Goal: Task Accomplishment & Management: Complete application form

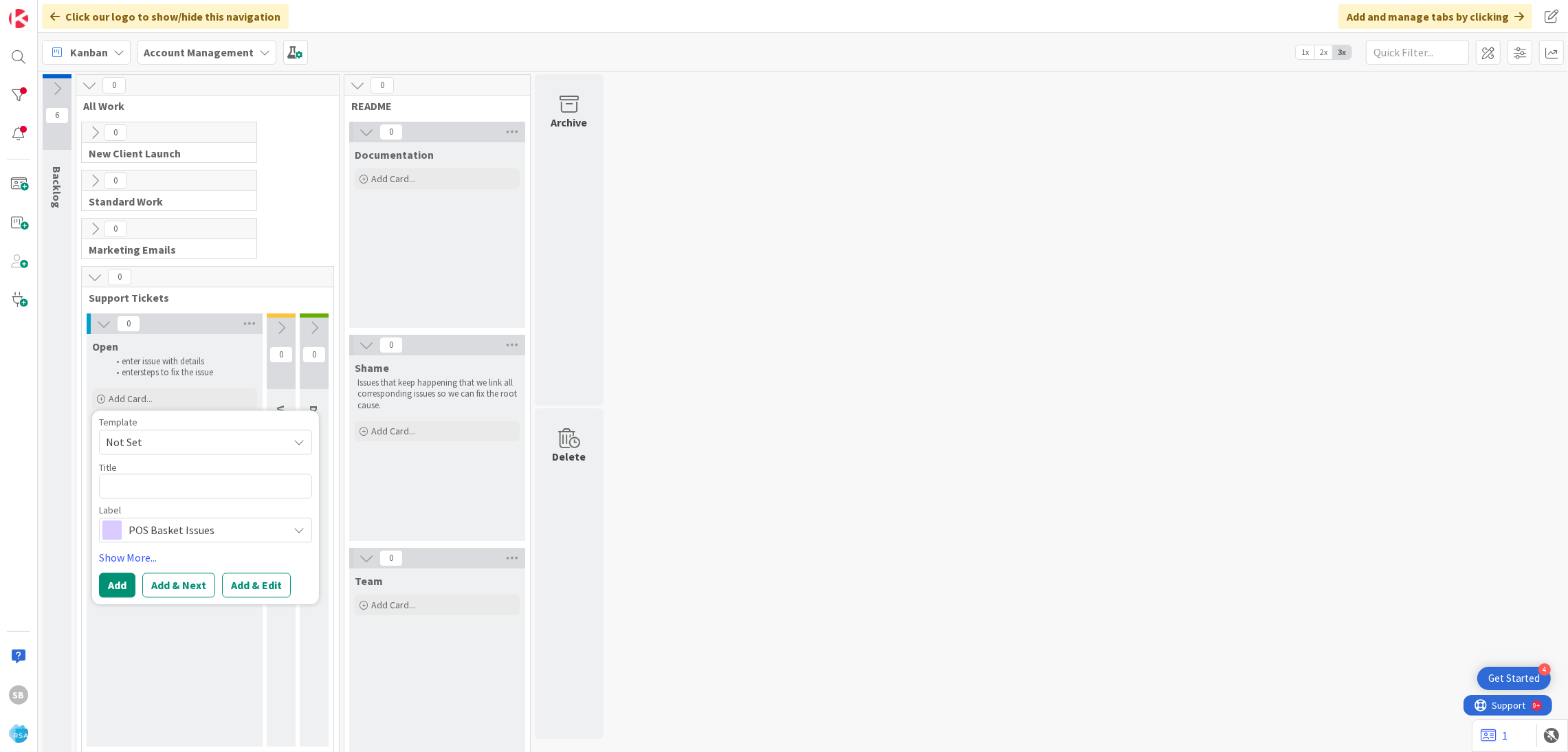
click at [145, 441] on span "Not Set" at bounding box center [192, 442] width 172 height 18
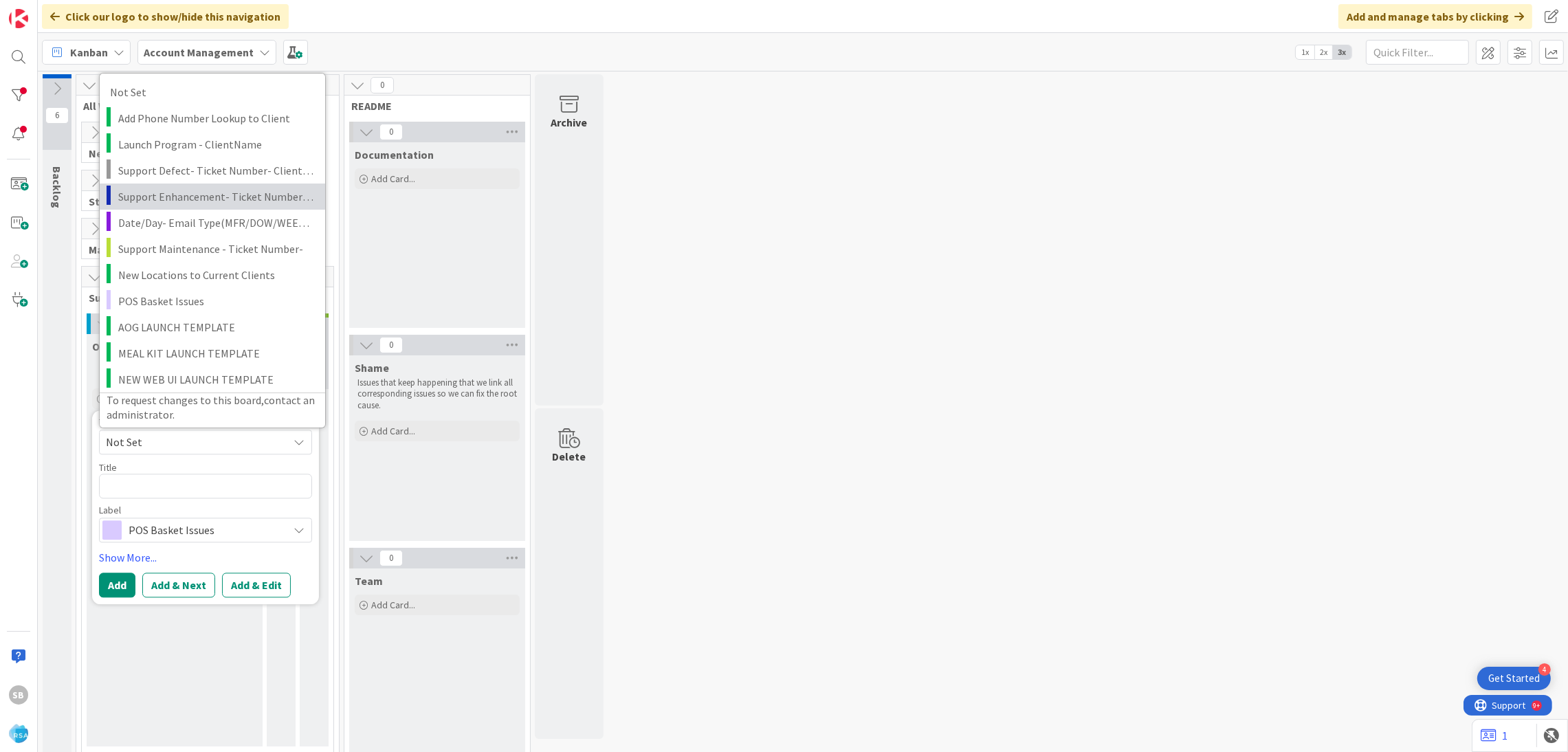
click at [212, 192] on span "Support Enhancement- Ticket Number- Client Name- Product Name" at bounding box center [216, 196] width 197 height 18
type textarea "x"
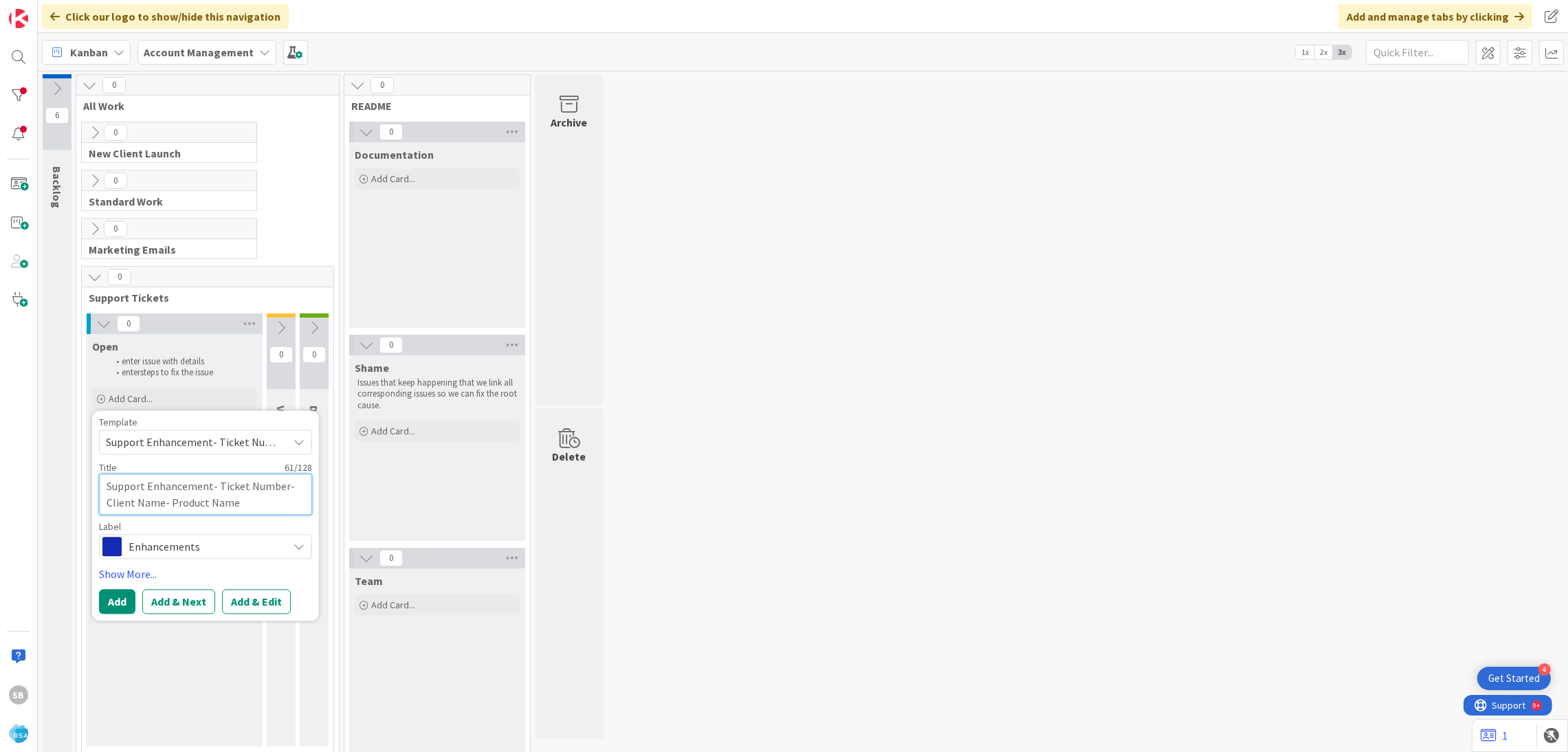
drag, startPoint x: 218, startPoint y: 478, endPoint x: 278, endPoint y: 525, distance: 76.2
click at [278, 525] on div "Template Support Enhancement- Ticket Number- Client Name- Product Name Not Set …" at bounding box center [205, 487] width 213 height 141
type textarea "Support Enhancement-"
type textarea "x"
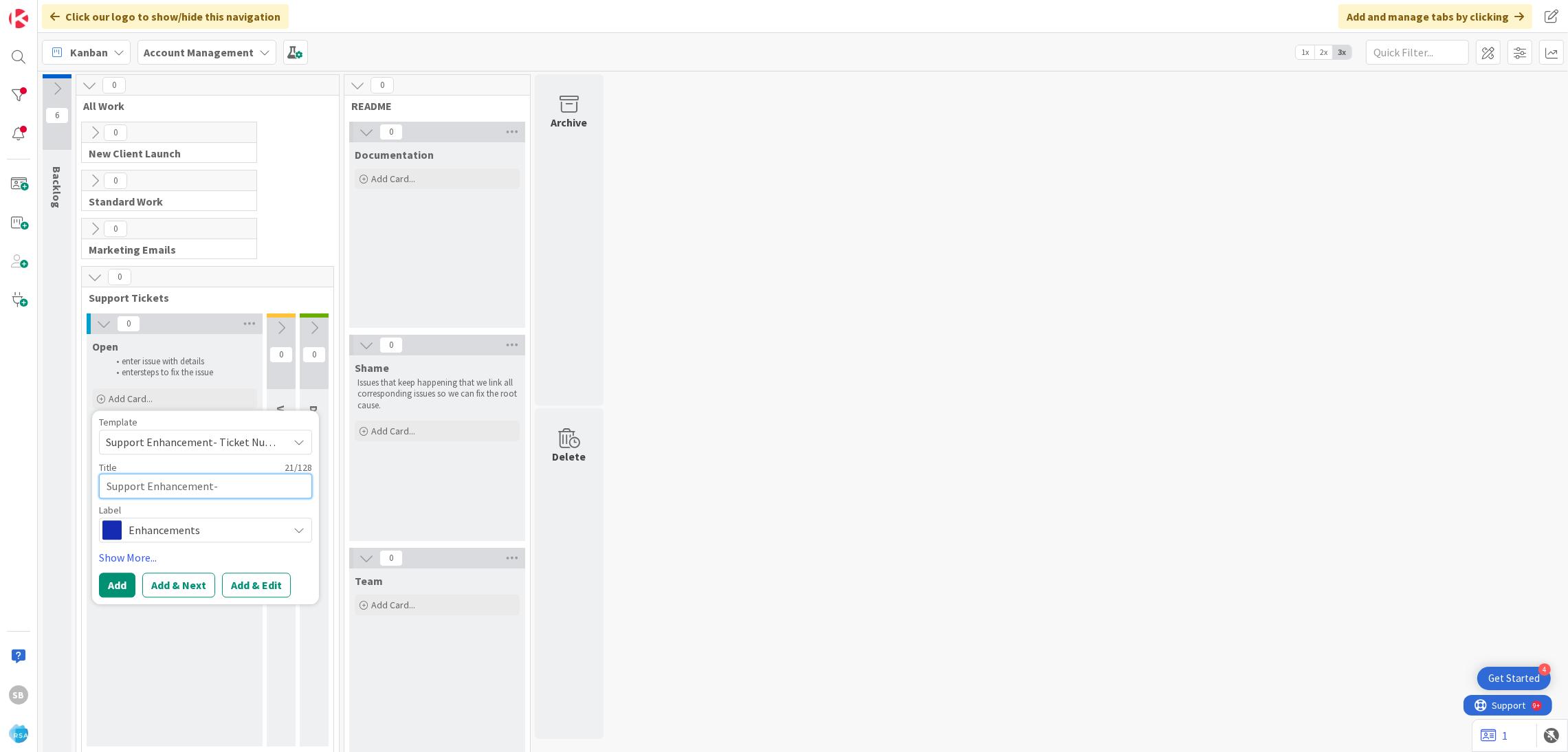
paste textarea "301817"
type textarea "Support Enhancement- 301817"
type textarea "x"
type textarea "Support Enhancement- 301817"
type textarea "x"
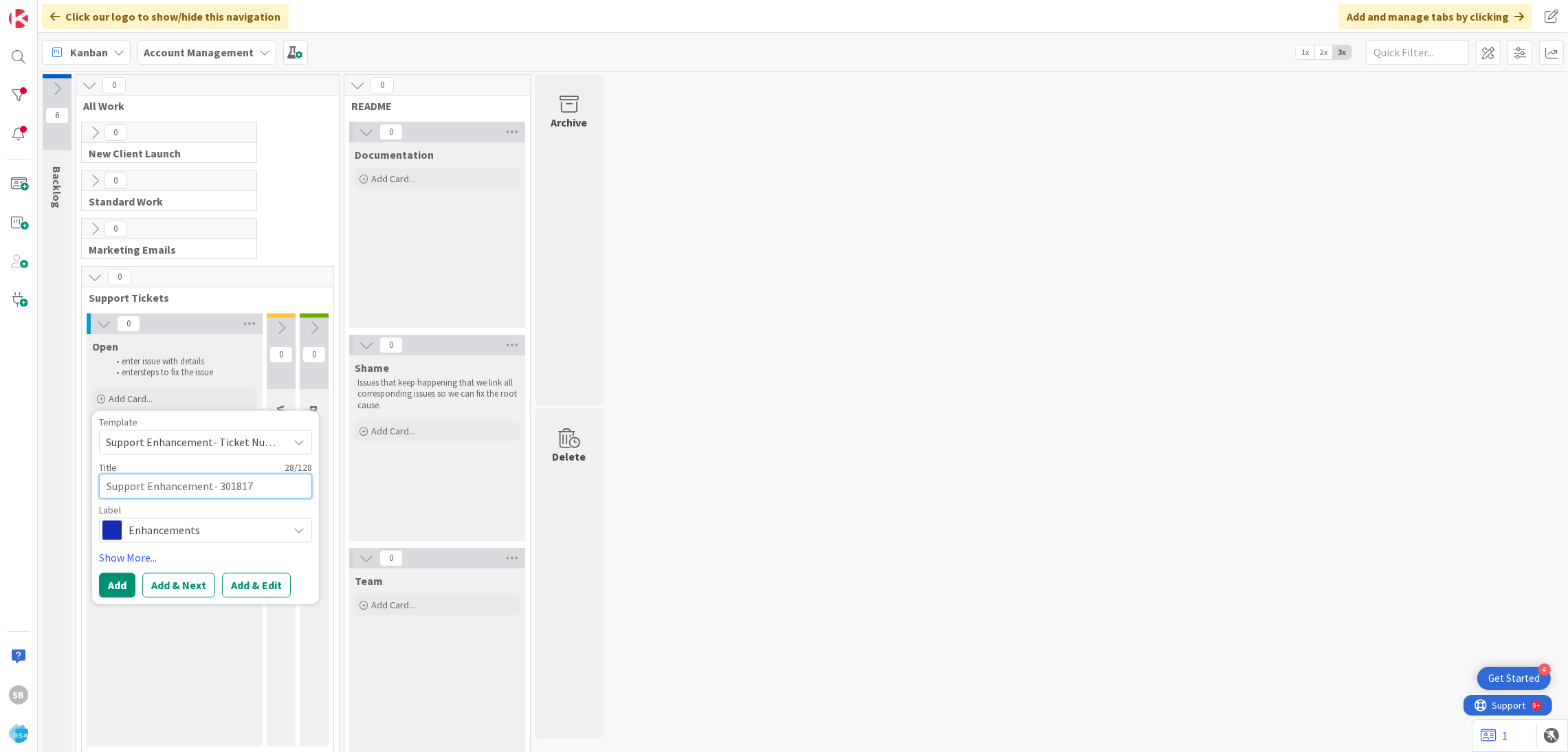
type textarea "Support Enhancement- 301817 ["
type textarea "x"
type textarea "Support Enhancement- 301817"
type textarea "x"
type textarea "Support Enhancement- 301817 -"
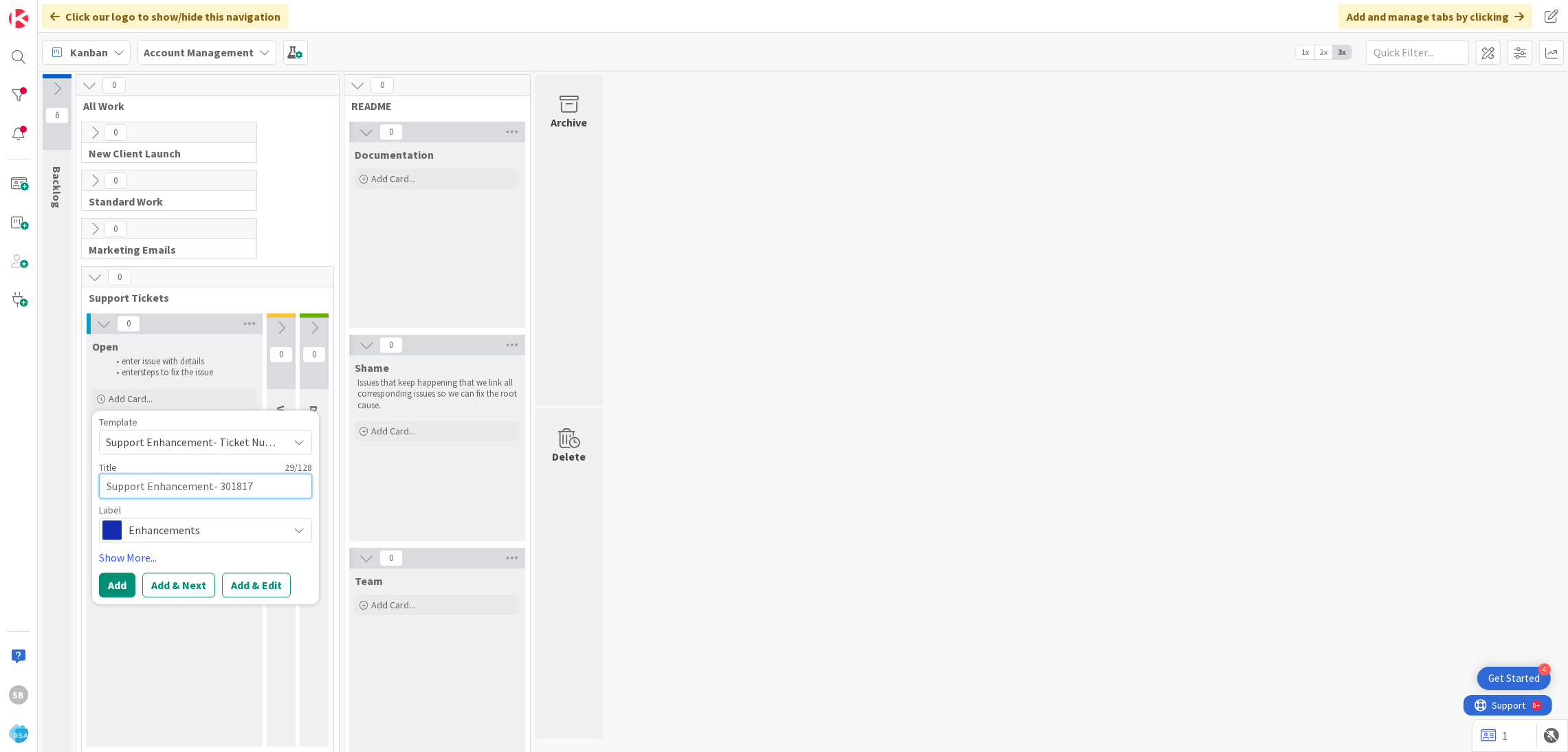
type textarea "x"
type textarea "Support Enhancement- 301817 -"
type textarea "x"
paste textarea "[PERSON_NAME] Food Giant"
type textarea "Support Enhancement- 301817 - [PERSON_NAME] Food Giant"
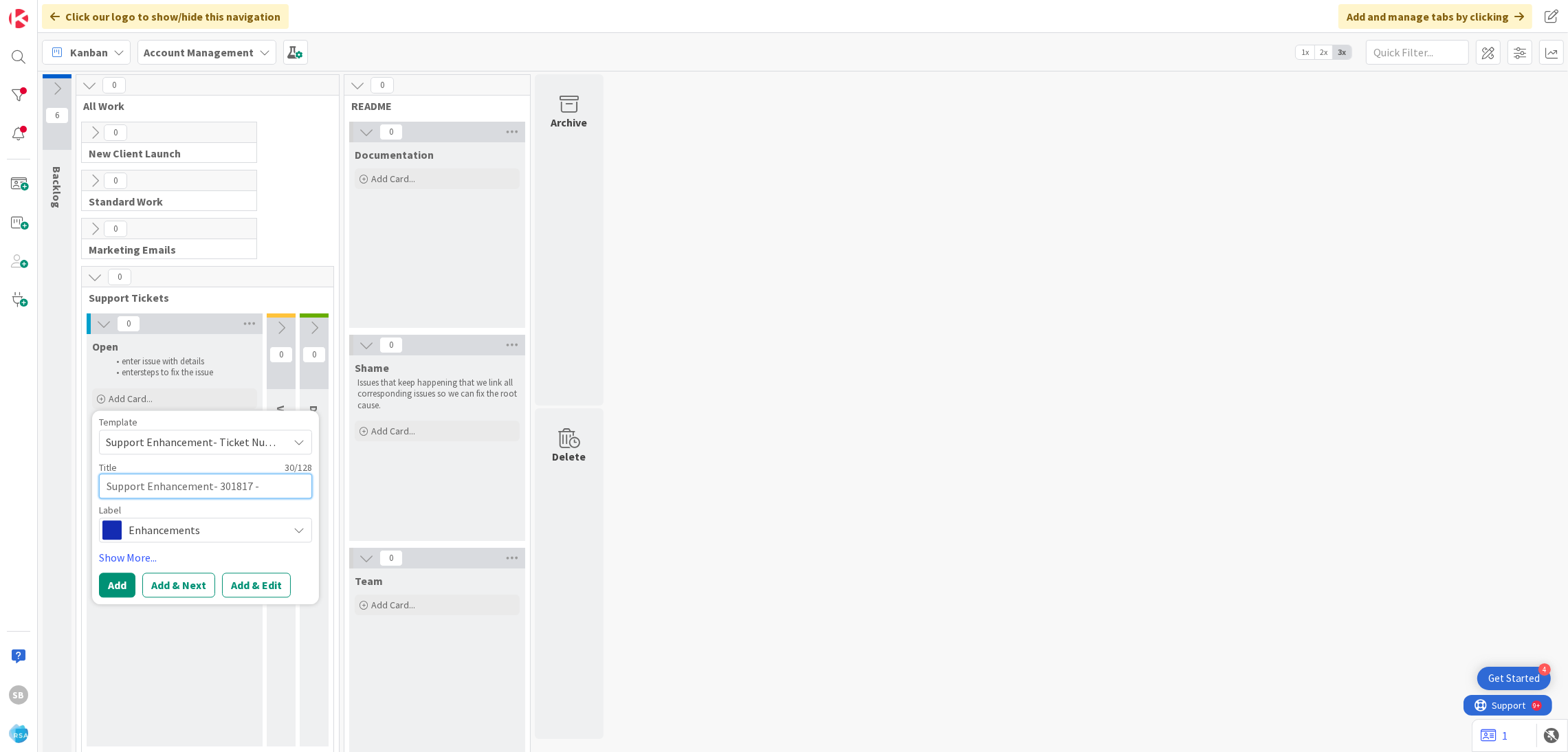
type textarea "x"
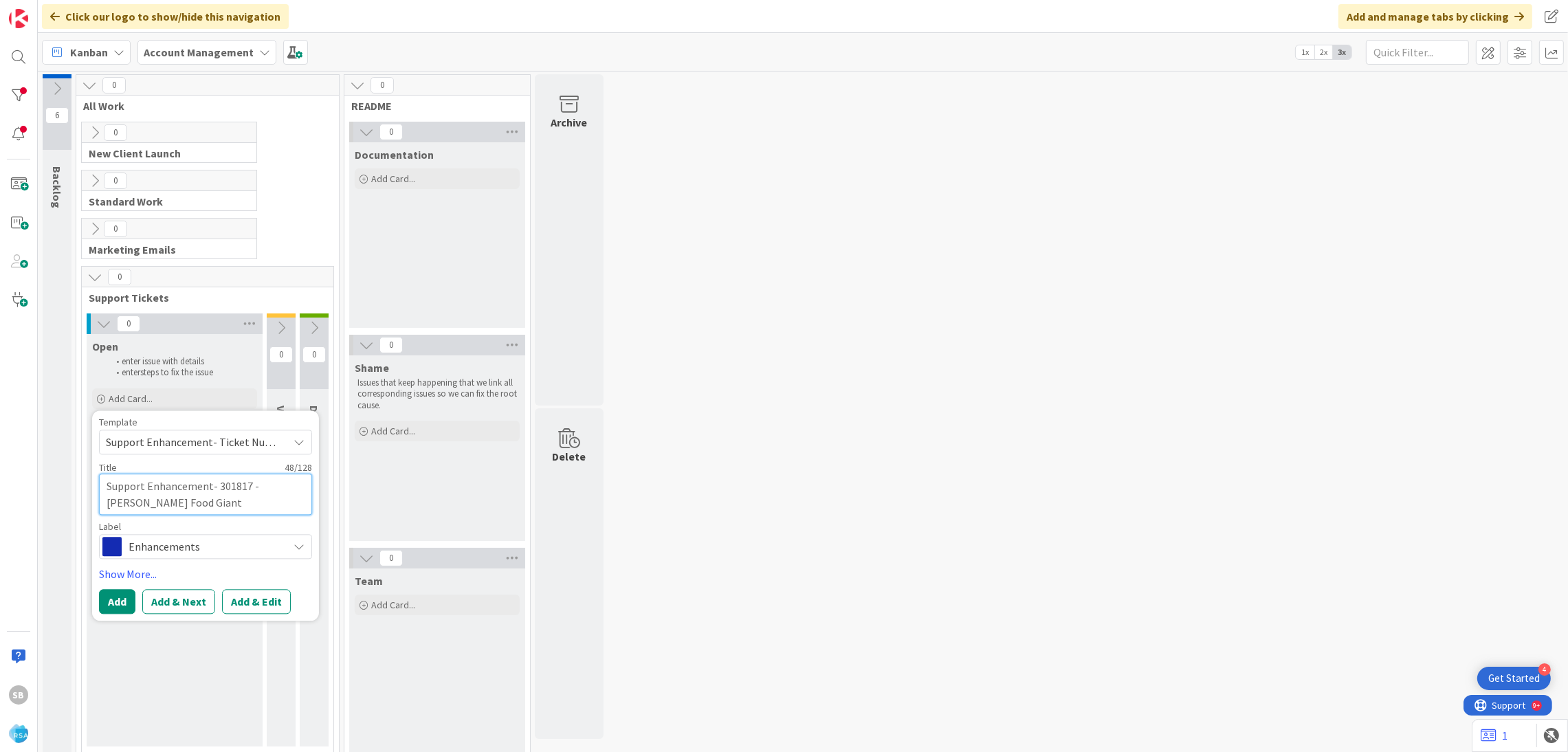
type textarea "Support Enhancement- 301817 - [PERSON_NAME] Food Giant"
type textarea "x"
type textarea "Support Enhancement- 301817 - [PERSON_NAME] Food Giant -"
type textarea "x"
type textarea "Support Enhancement- 301817 - [PERSON_NAME] Food Giant -"
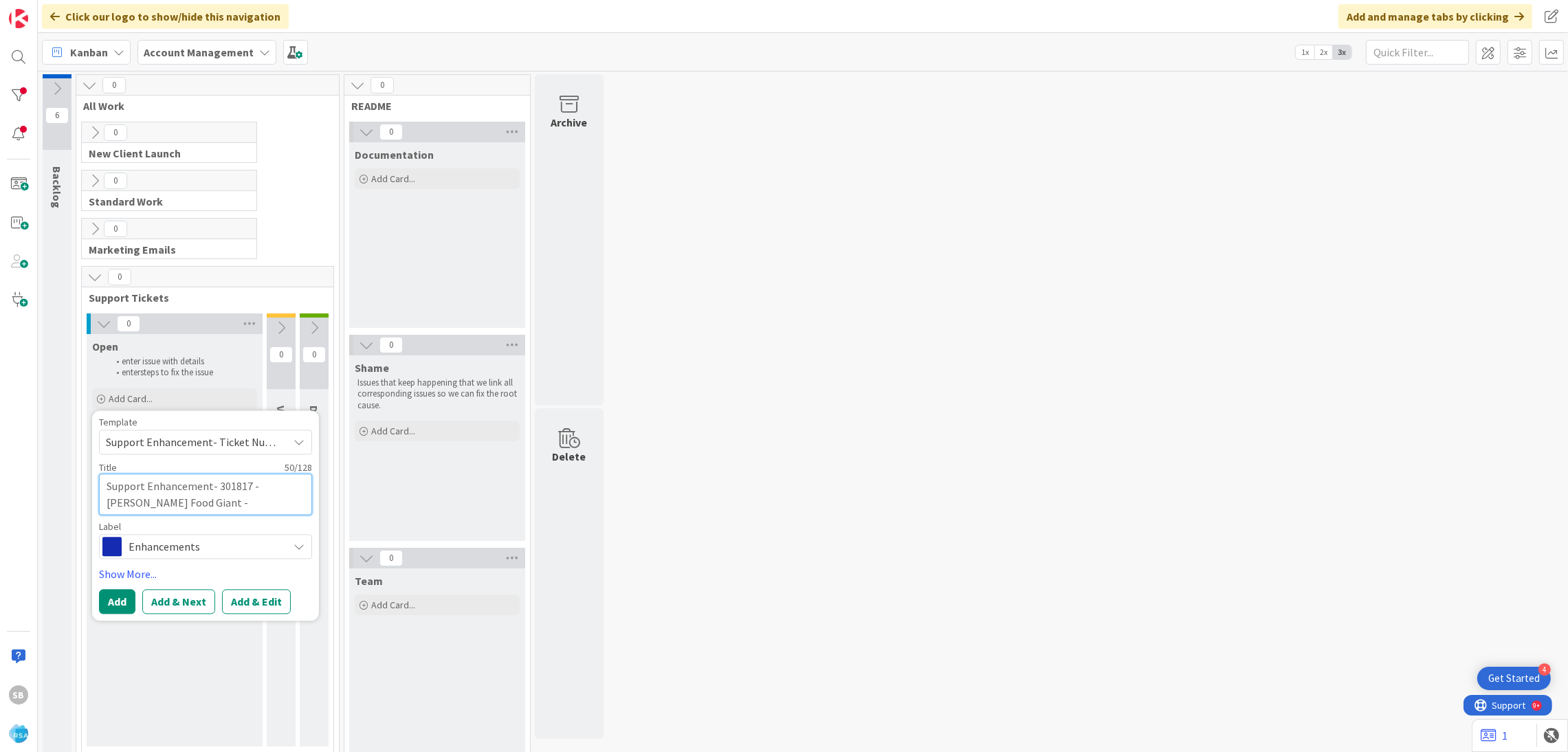
type textarea "x"
paste textarea "EBT-Eligible Departments"
type textarea "Support Enhancement- 301817 - [PERSON_NAME] Food Giant - EBT-Eligible Departmen…"
type textarea "x"
type textarea "Support Enhancement- 301817 - [PERSON_NAME] Food Giant - EBT-Eligible Departmen…"
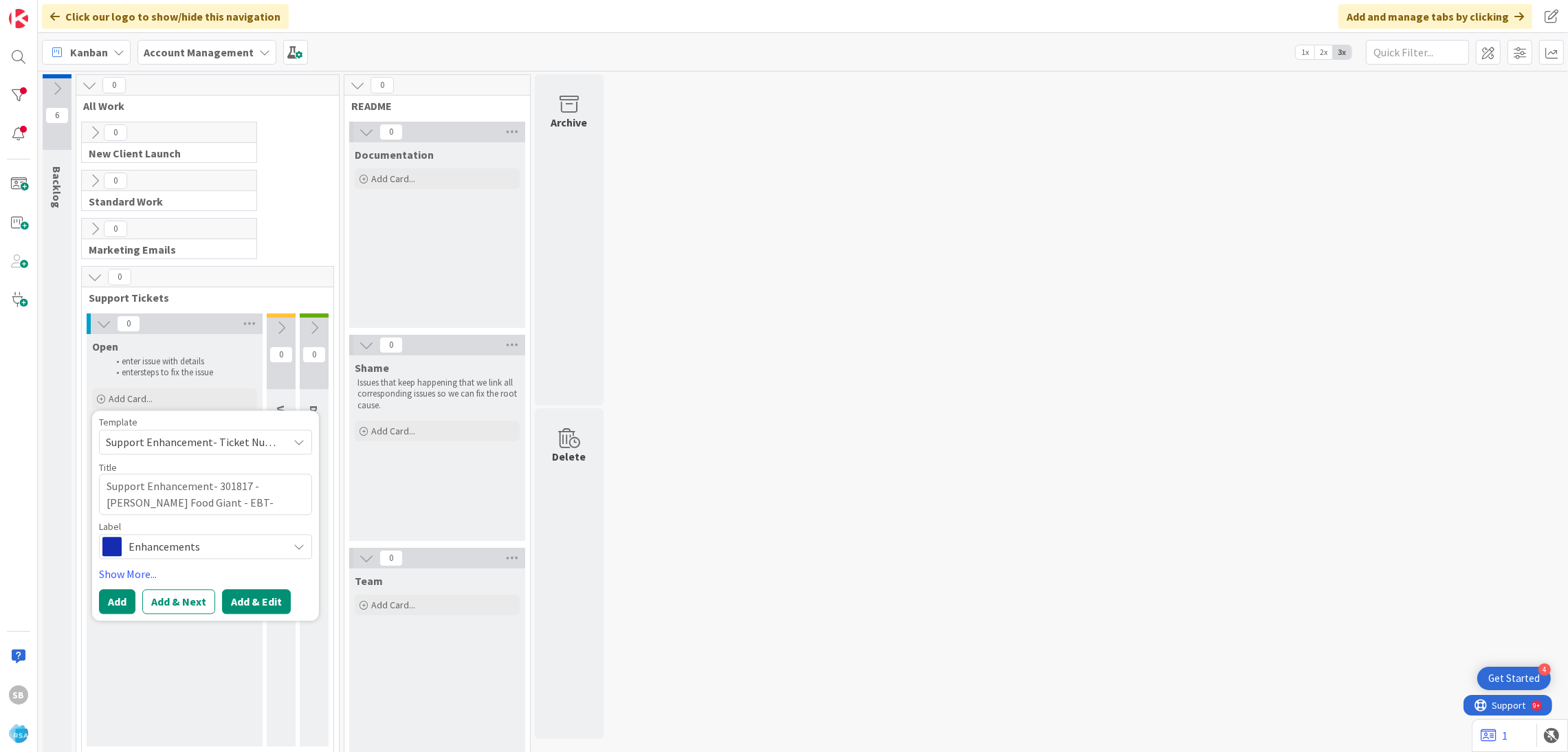
click at [248, 603] on button "Add & Edit" at bounding box center [256, 601] width 69 height 24
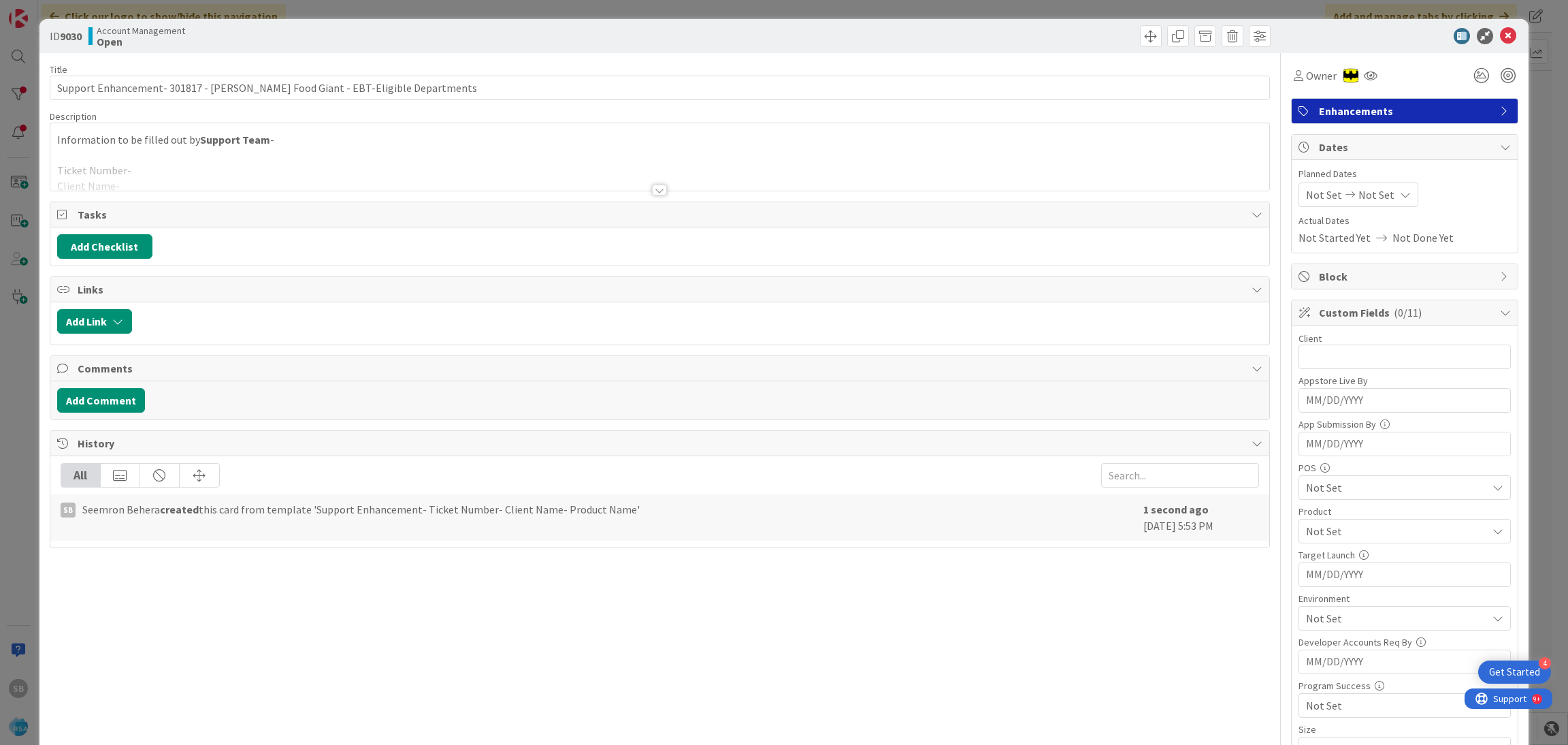
click at [161, 168] on div at bounding box center [660, 173] width 1220 height 35
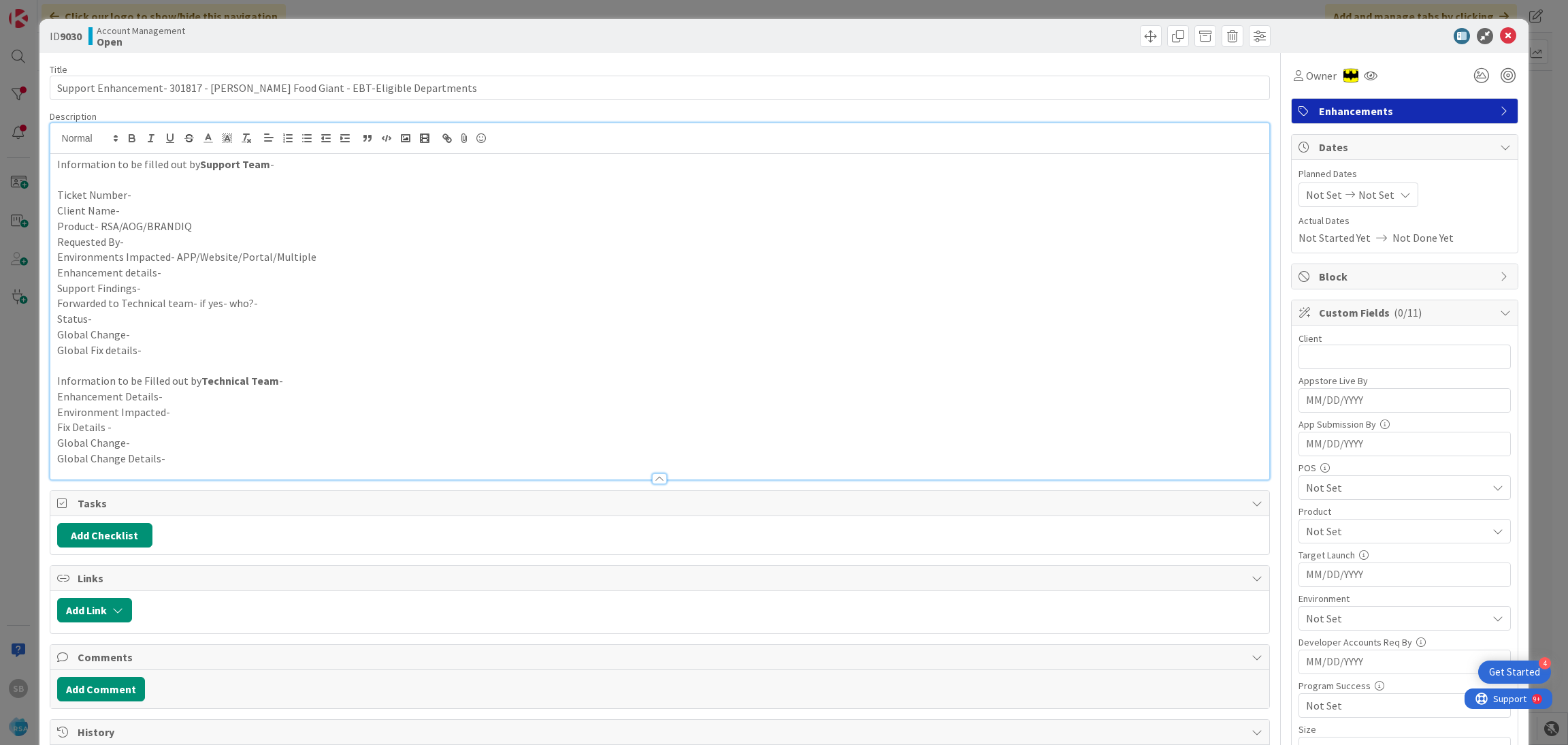
click at [160, 193] on p "Ticket Number-" at bounding box center [661, 195] width 1206 height 15
click at [138, 218] on p "Product- RSA/AOG/BRANDIQ" at bounding box center [661, 225] width 1206 height 15
click at [196, 224] on p "Product- RSA/AOG/BRANDIQ" at bounding box center [661, 225] width 1206 height 15
click at [187, 233] on p "Product- RSA/AOG/BRANDIQ -AOG" at bounding box center [661, 225] width 1206 height 15
click at [170, 271] on p "Enhancement details-" at bounding box center [661, 272] width 1206 height 15
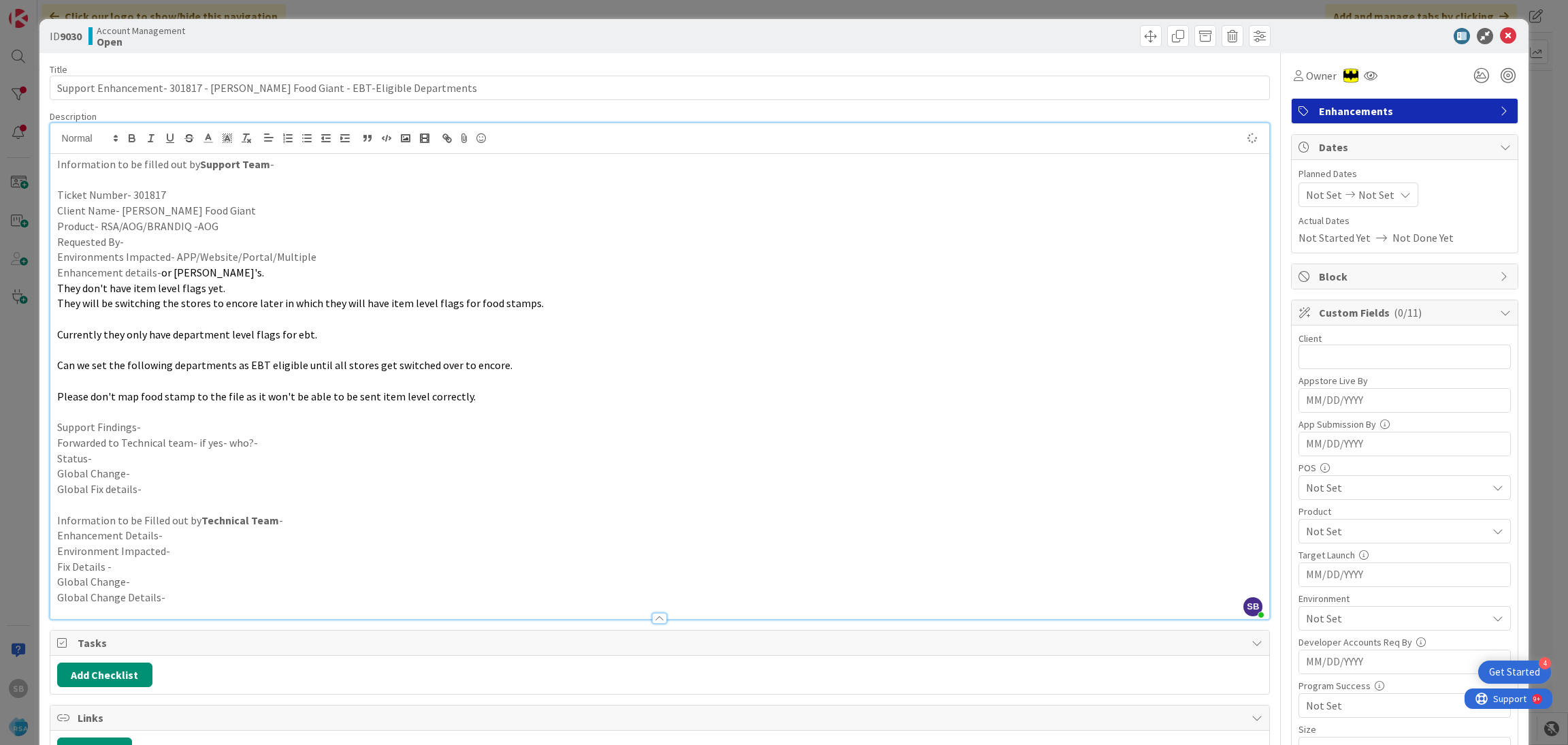
click at [137, 241] on p "Requested By-" at bounding box center [661, 241] width 1206 height 15
click at [320, 259] on p "Environments Impacted- APP/Website/Portal/Multiple" at bounding box center [661, 257] width 1206 height 15
click at [235, 319] on p at bounding box center [661, 319] width 1206 height 15
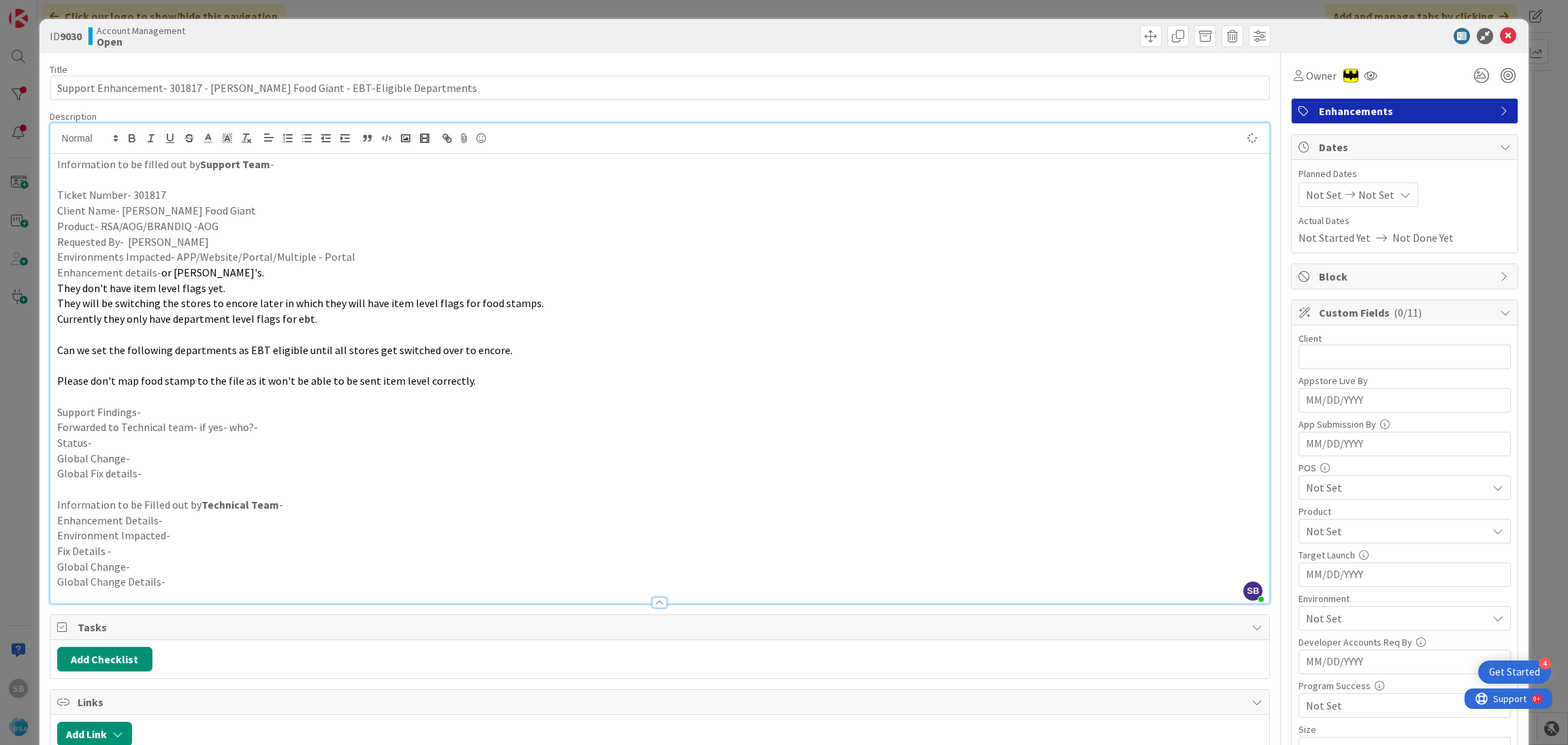
click at [230, 337] on p at bounding box center [661, 334] width 1206 height 15
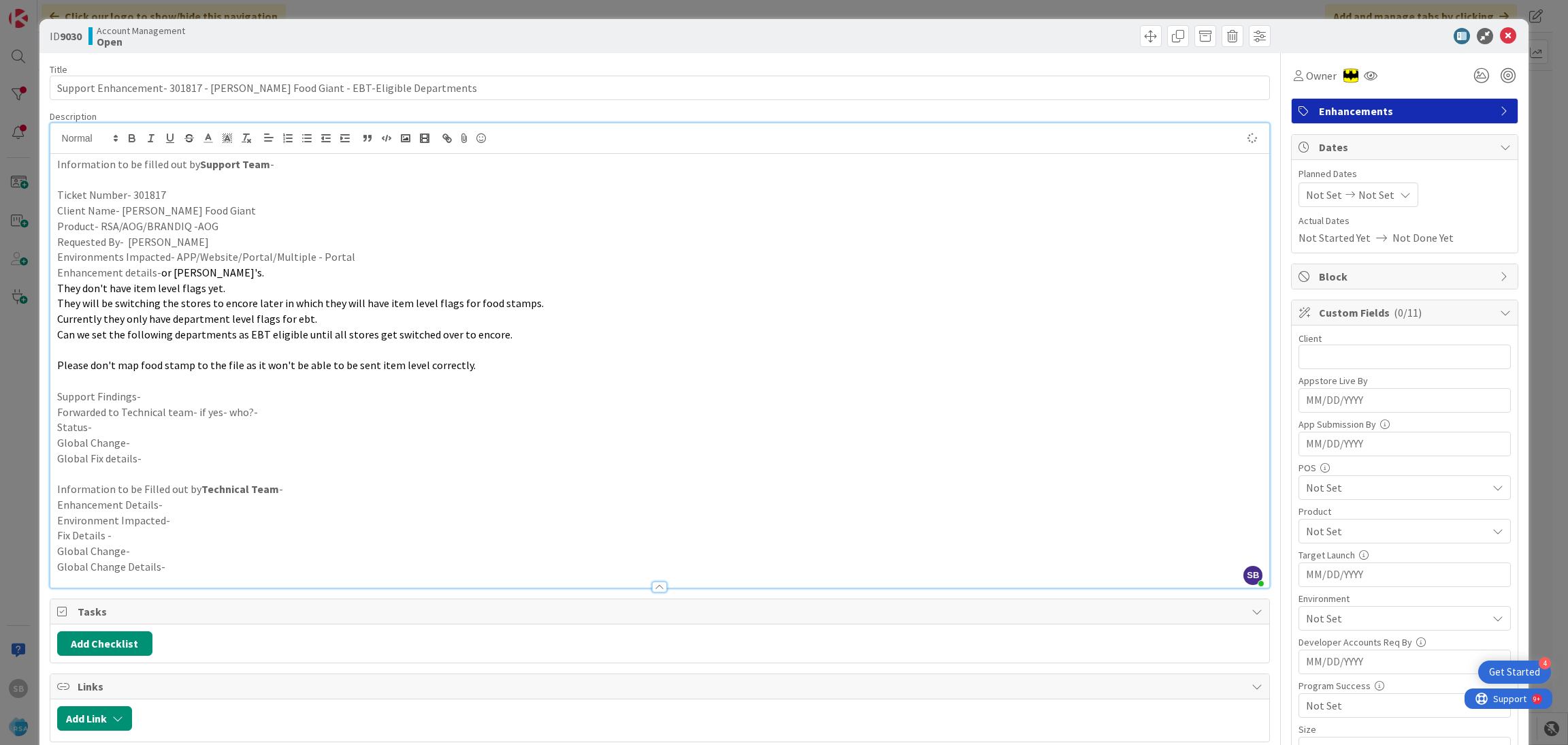
click at [220, 348] on p at bounding box center [661, 349] width 1206 height 15
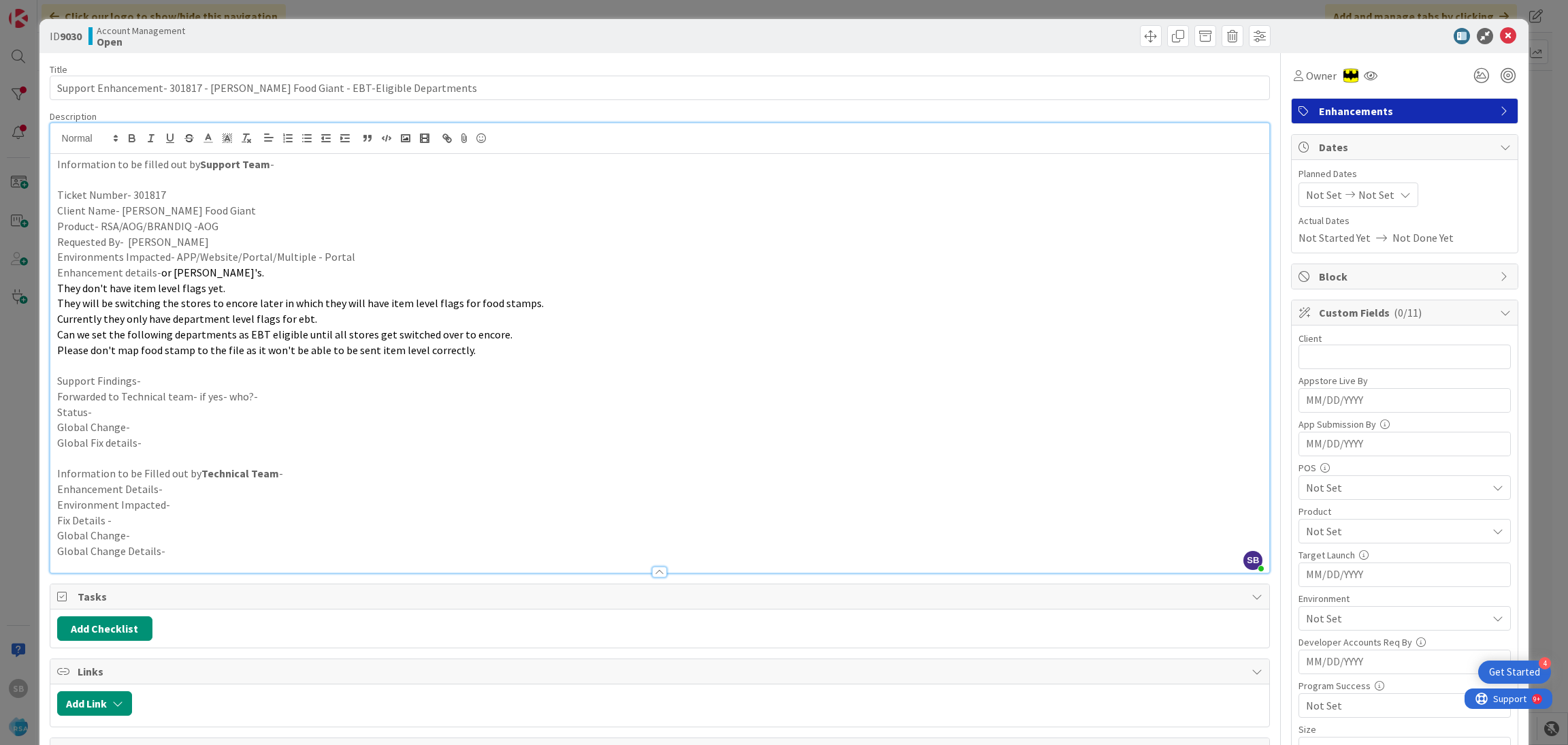
click at [209, 373] on p "Support Findings-" at bounding box center [661, 381] width 1206 height 15
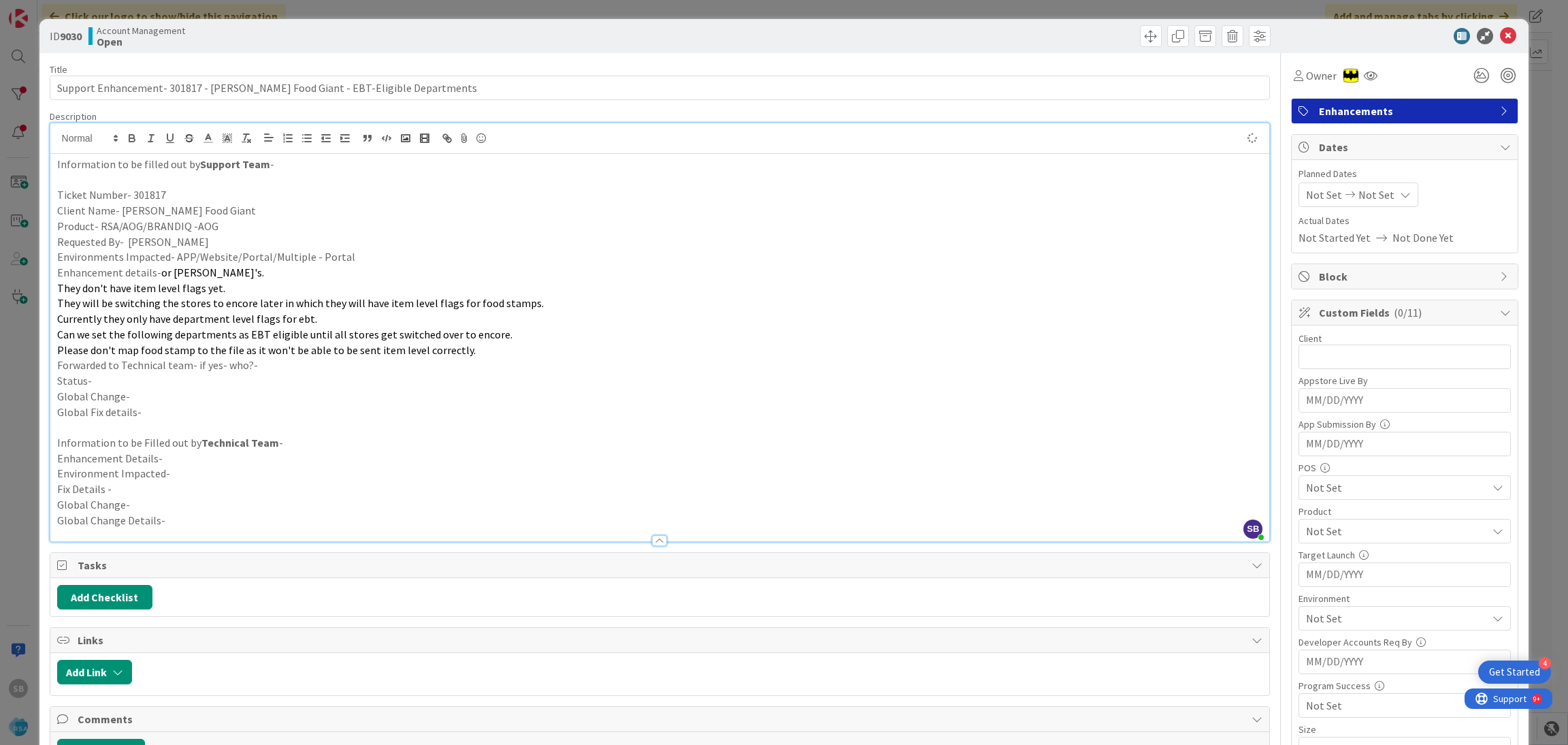
click at [264, 362] on p "Forwarded to Technical team- if yes- who?-" at bounding box center [661, 364] width 1206 height 15
click at [225, 381] on p "Status-" at bounding box center [661, 381] width 1206 height 15
click at [1313, 200] on span "Not Set" at bounding box center [1324, 195] width 36 height 16
click at [1341, 368] on td "18" at bounding box center [1354, 364] width 27 height 26
type input "[DATE]"
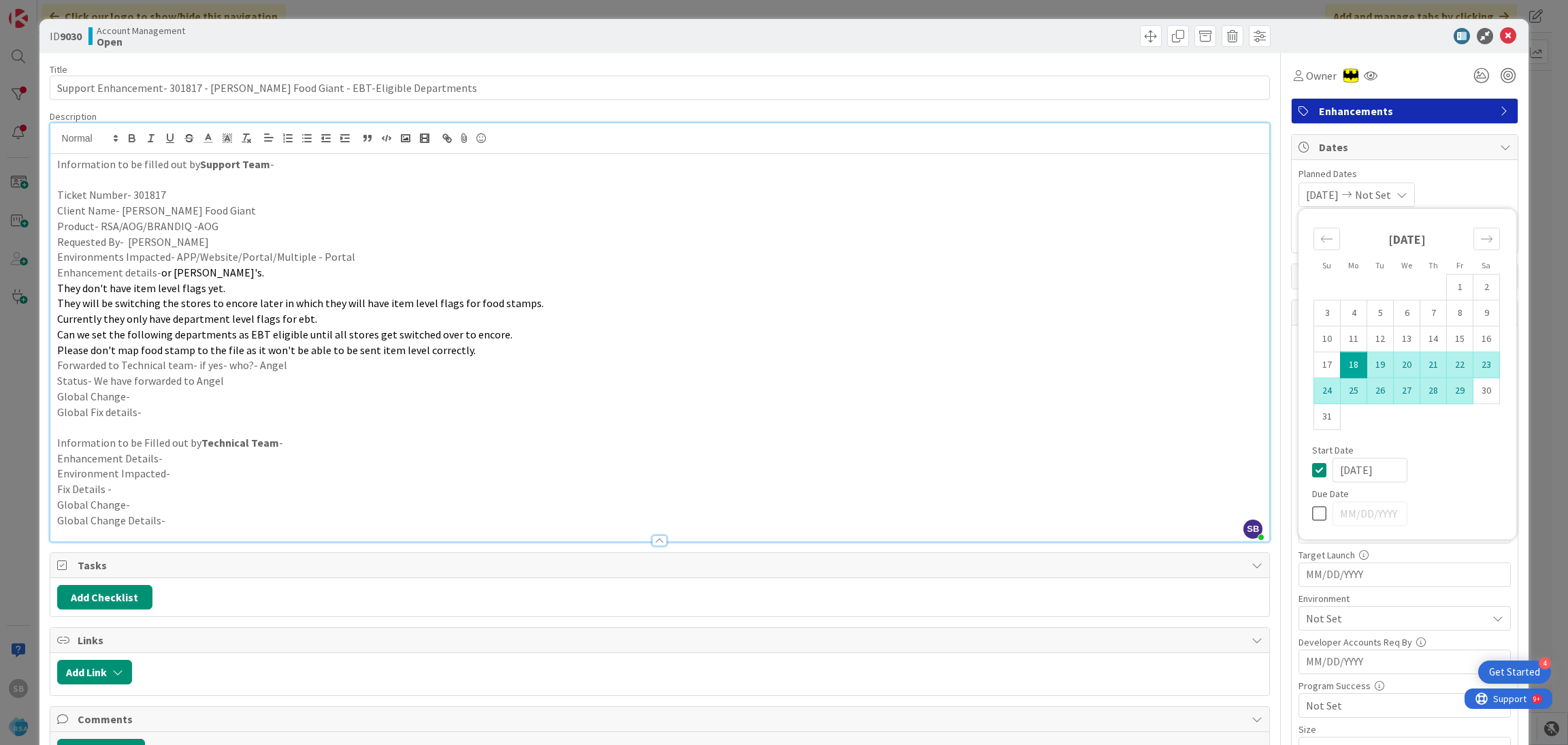
click at [1447, 385] on td "29" at bounding box center [1460, 390] width 27 height 26
type input "[DATE]"
click at [1464, 185] on div "[DATE] [DATE] Su Mo Tu We Th Fr Sa [DATE] 1 2 3 4 5 6 7 8 9 10 11 12 13 14 15 1…" at bounding box center [1405, 194] width 213 height 24
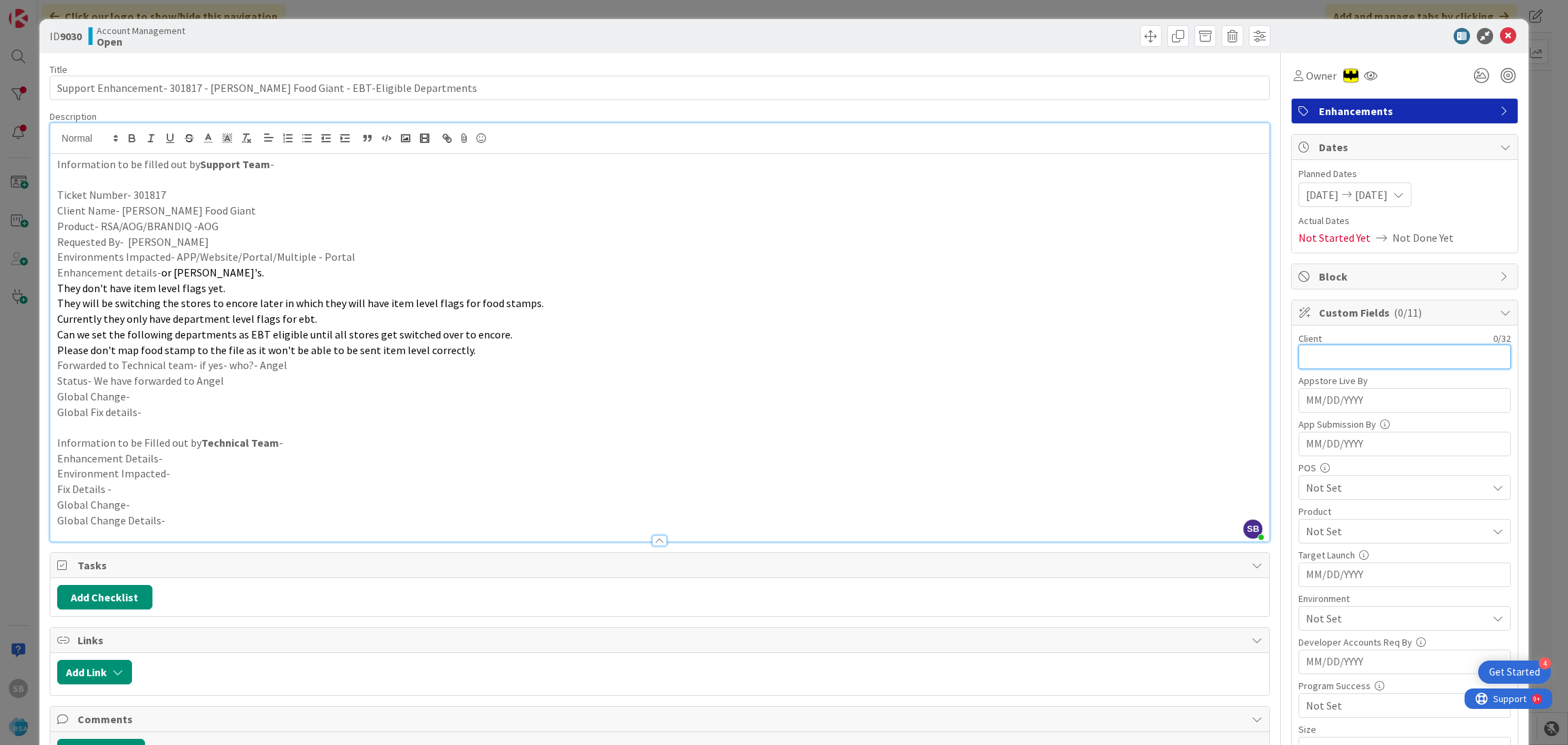
click at [1386, 348] on input "text" at bounding box center [1405, 356] width 213 height 24
type input "[PERSON_NAME] Food Giant"
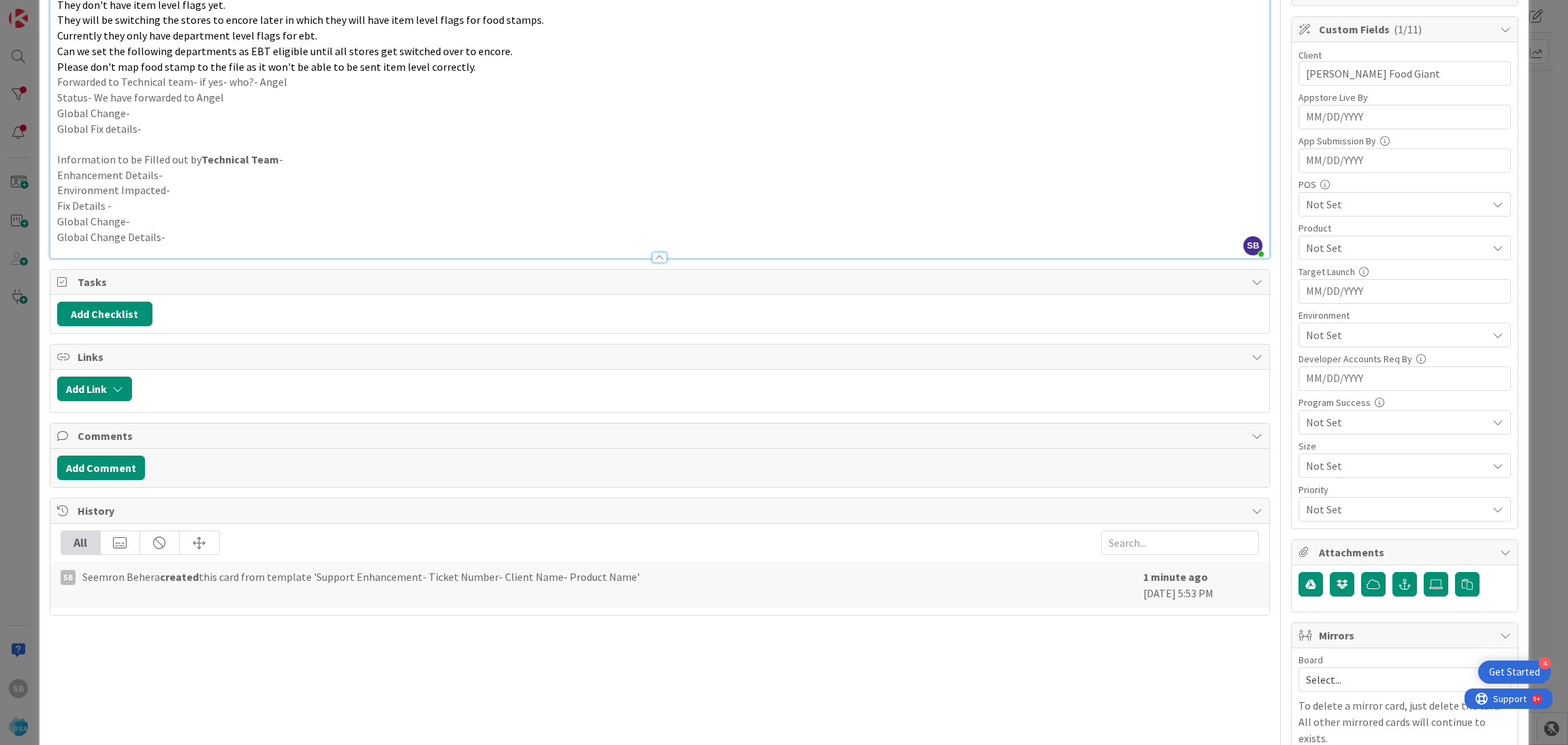
scroll to position [299, 0]
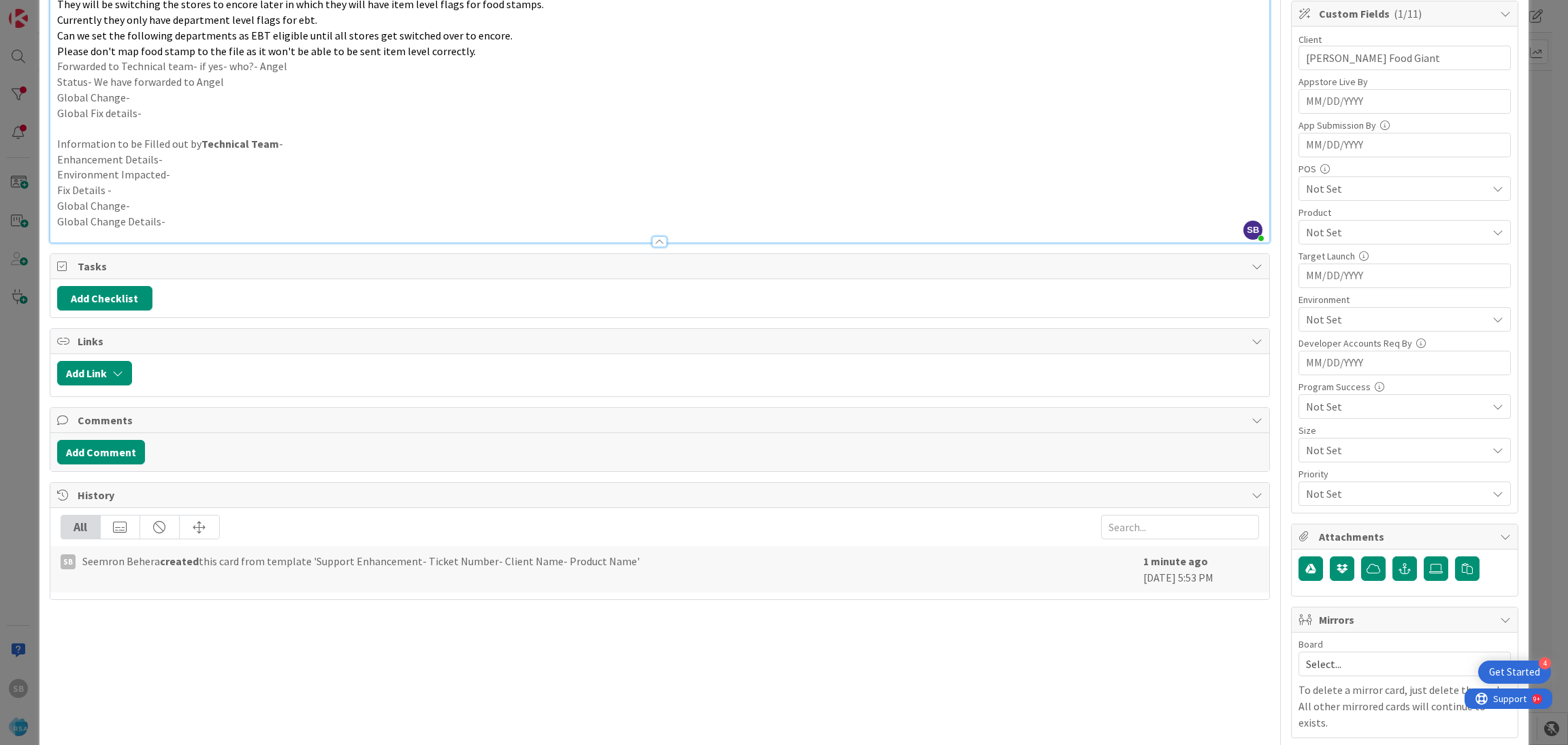
click at [1321, 232] on span "Not Set" at bounding box center [1397, 232] width 181 height 16
click at [1323, 260] on link "RSA" at bounding box center [1402, 264] width 216 height 24
click at [1380, 232] on span "RSA" at bounding box center [1397, 232] width 181 height 16
click at [1329, 316] on span "Not Set" at bounding box center [1397, 320] width 181 height 16
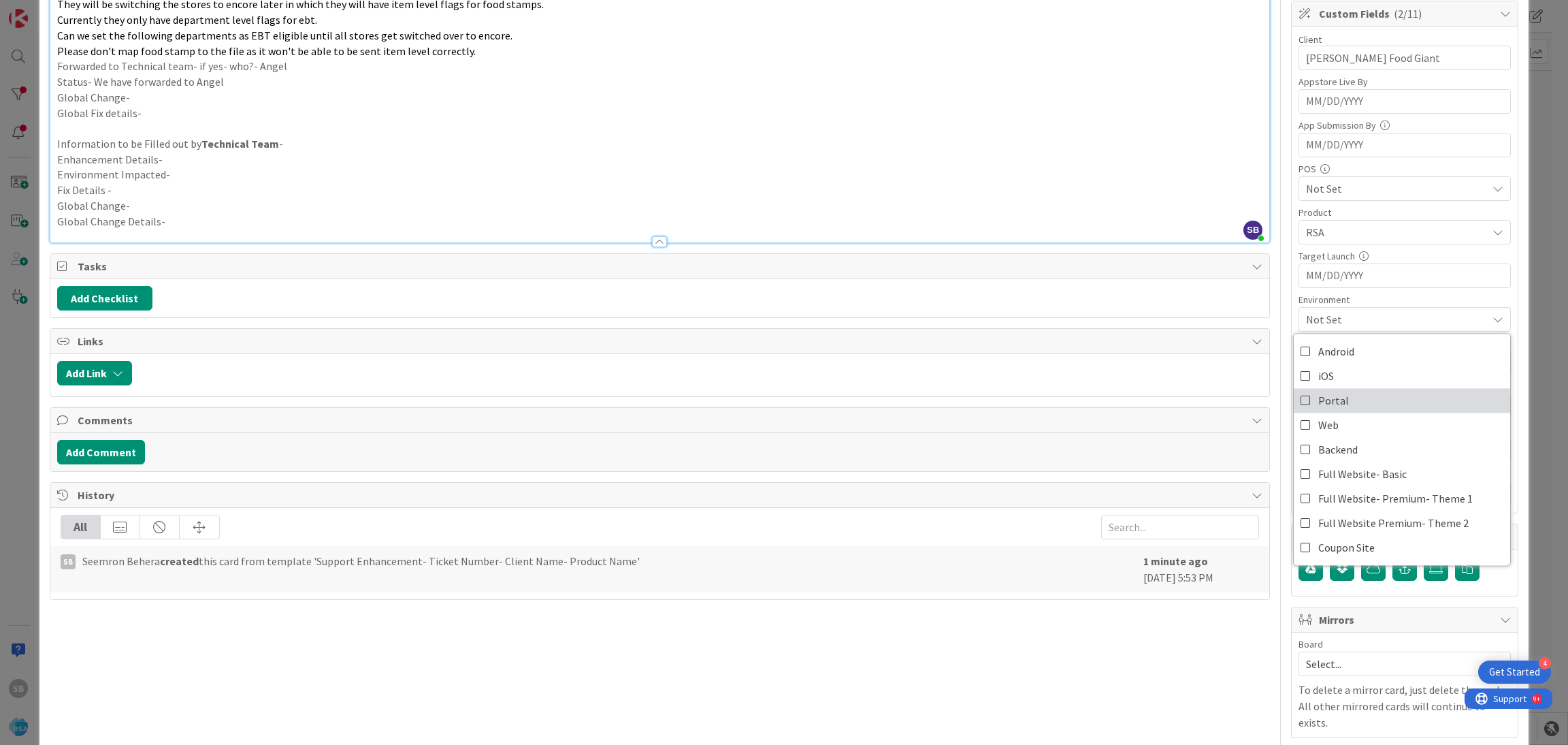
click at [1323, 394] on span "Portal" at bounding box center [1334, 400] width 31 height 21
click at [1320, 424] on span "Web" at bounding box center [1328, 425] width 21 height 21
click at [1380, 304] on div "Environment" at bounding box center [1405, 299] width 213 height 10
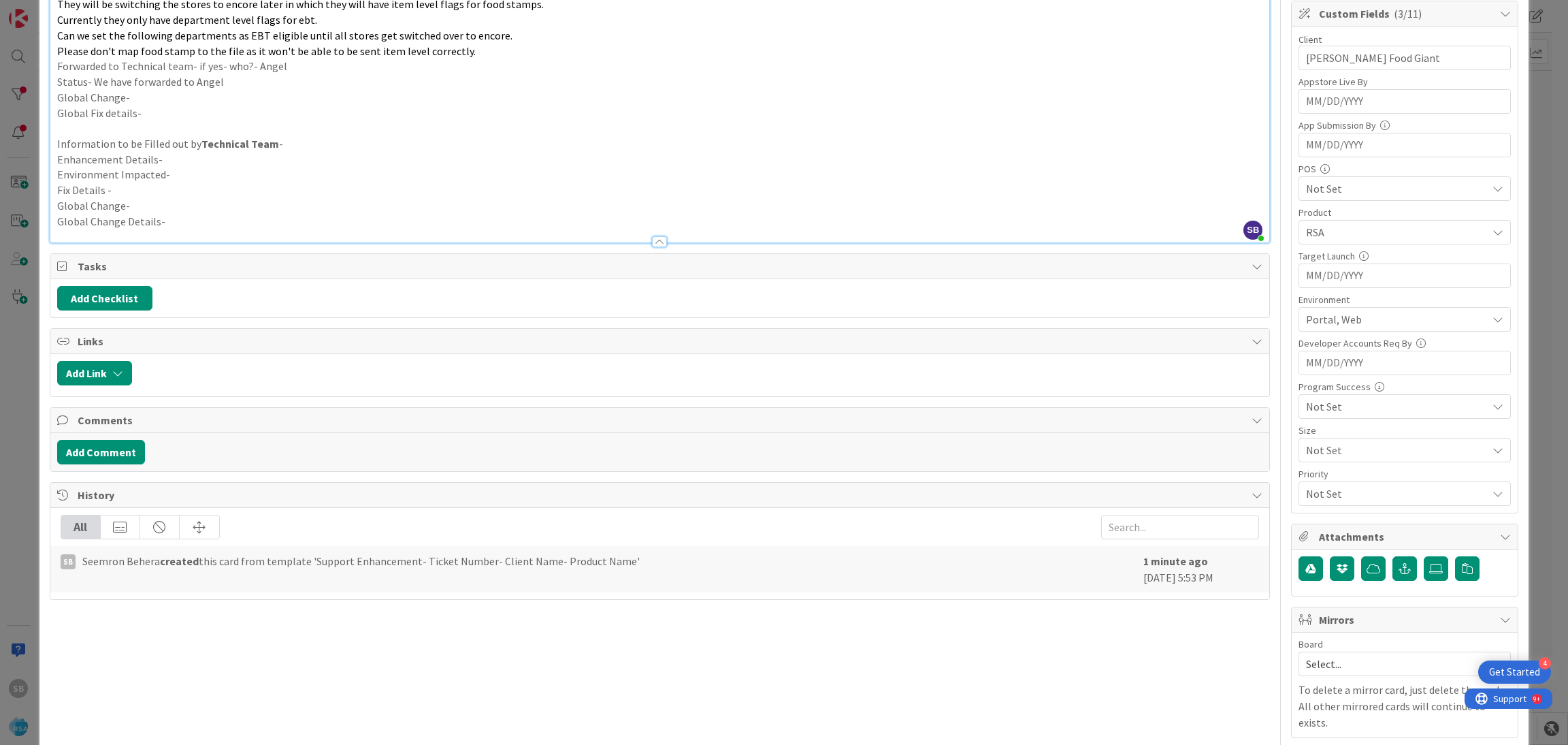
scroll to position [576, 0]
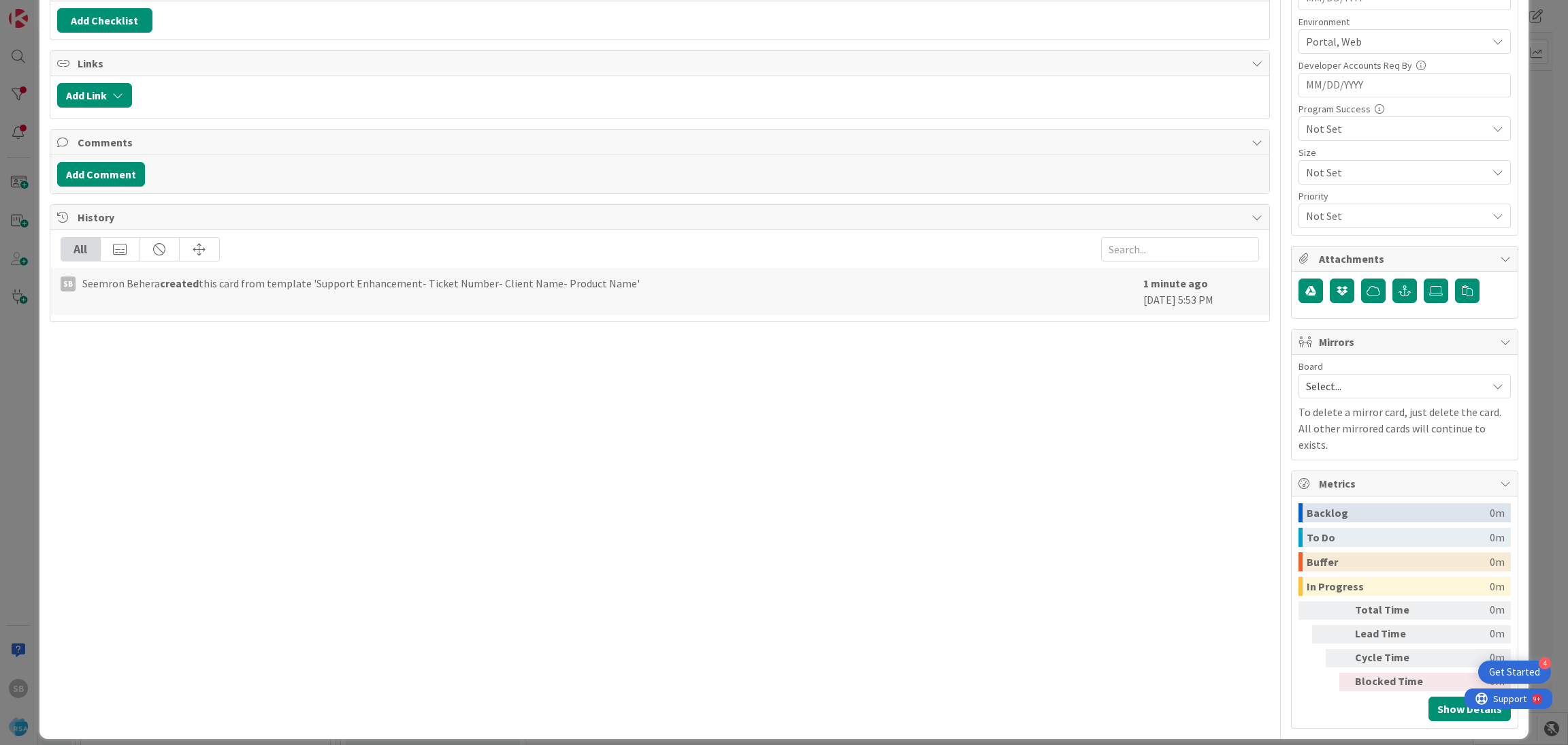
click at [1349, 390] on span "Select..." at bounding box center [1393, 385] width 174 height 19
click at [1337, 470] on span "Software Development" at bounding box center [1414, 474] width 180 height 21
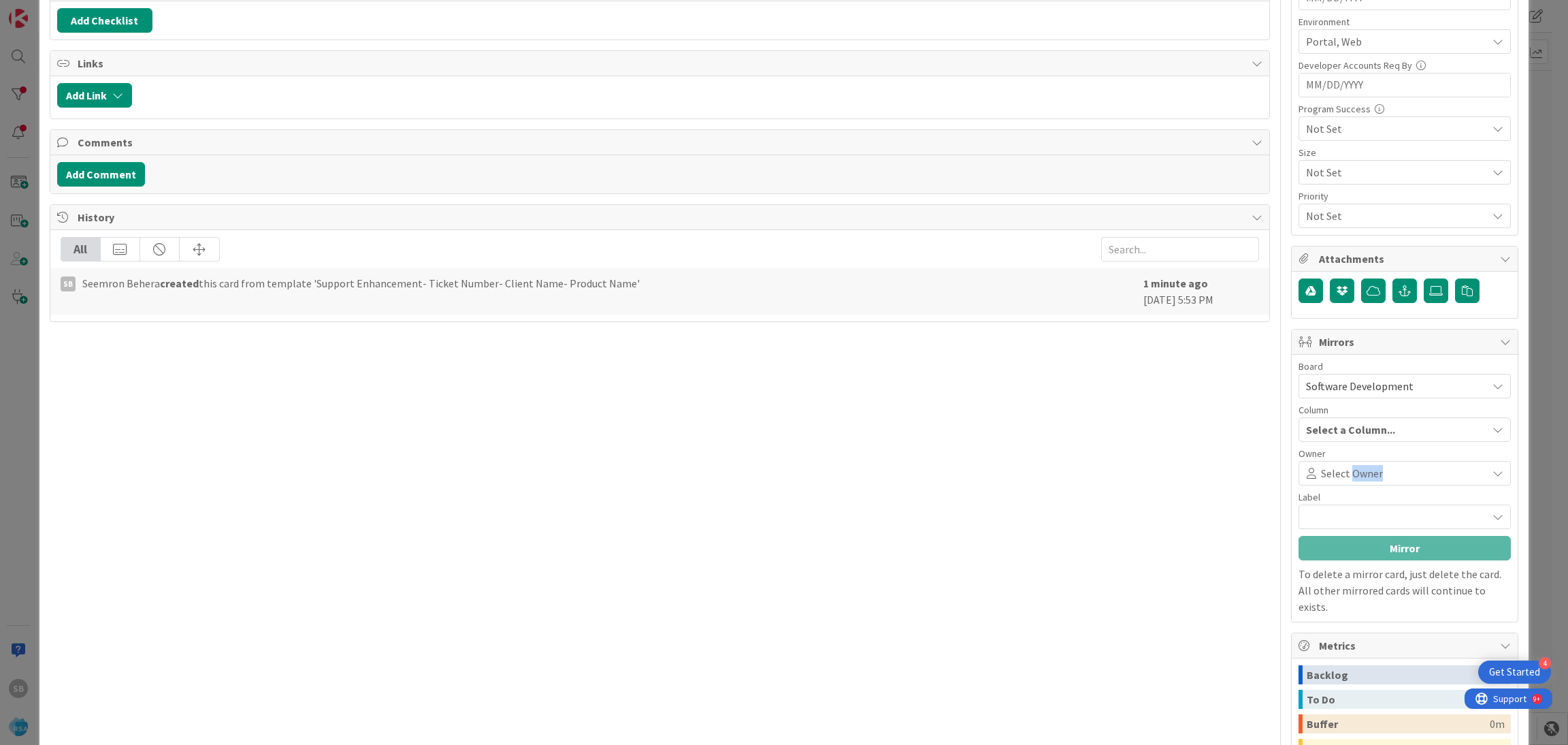
click at [1337, 470] on span "Select Owner" at bounding box center [1352, 473] width 62 height 16
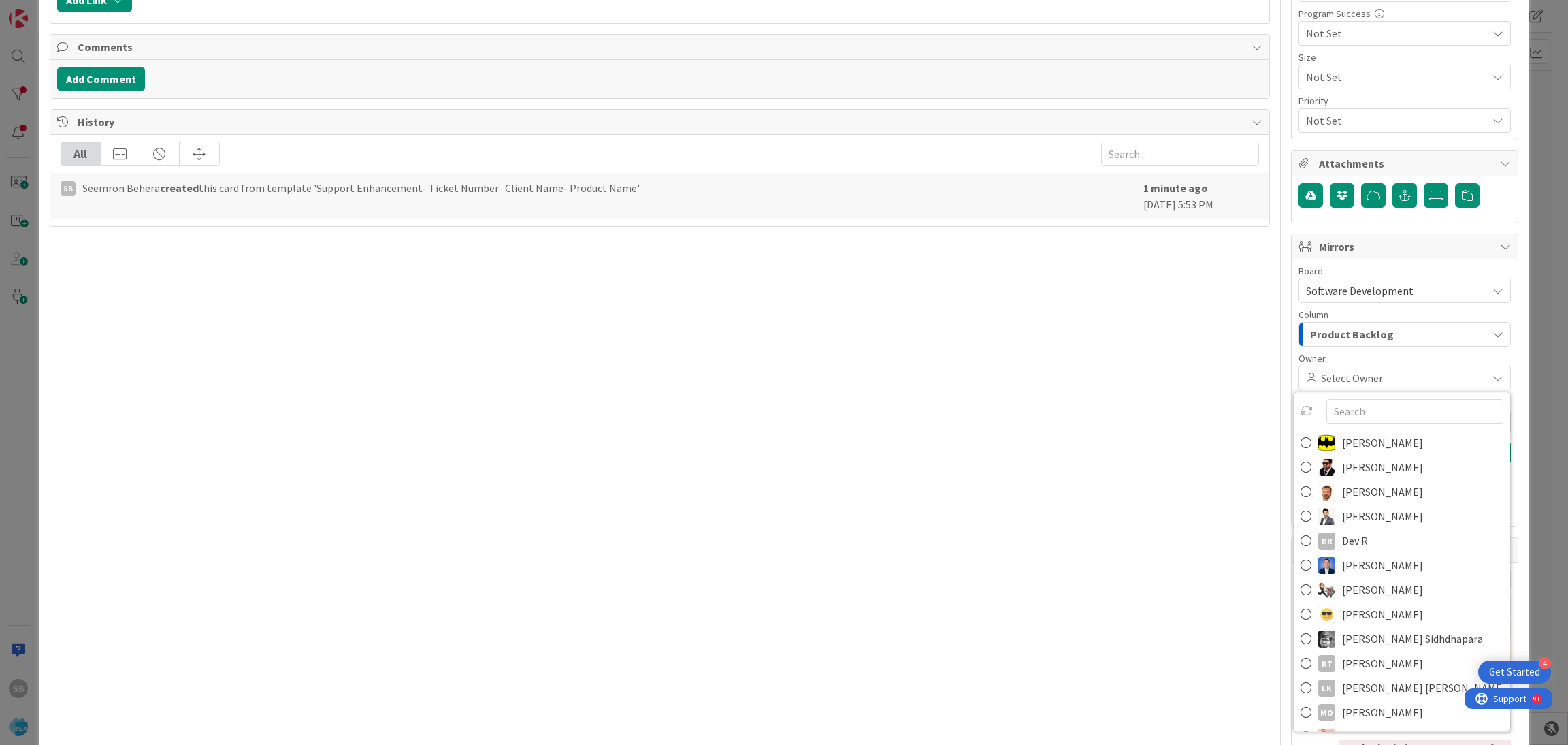
scroll to position [705, 0]
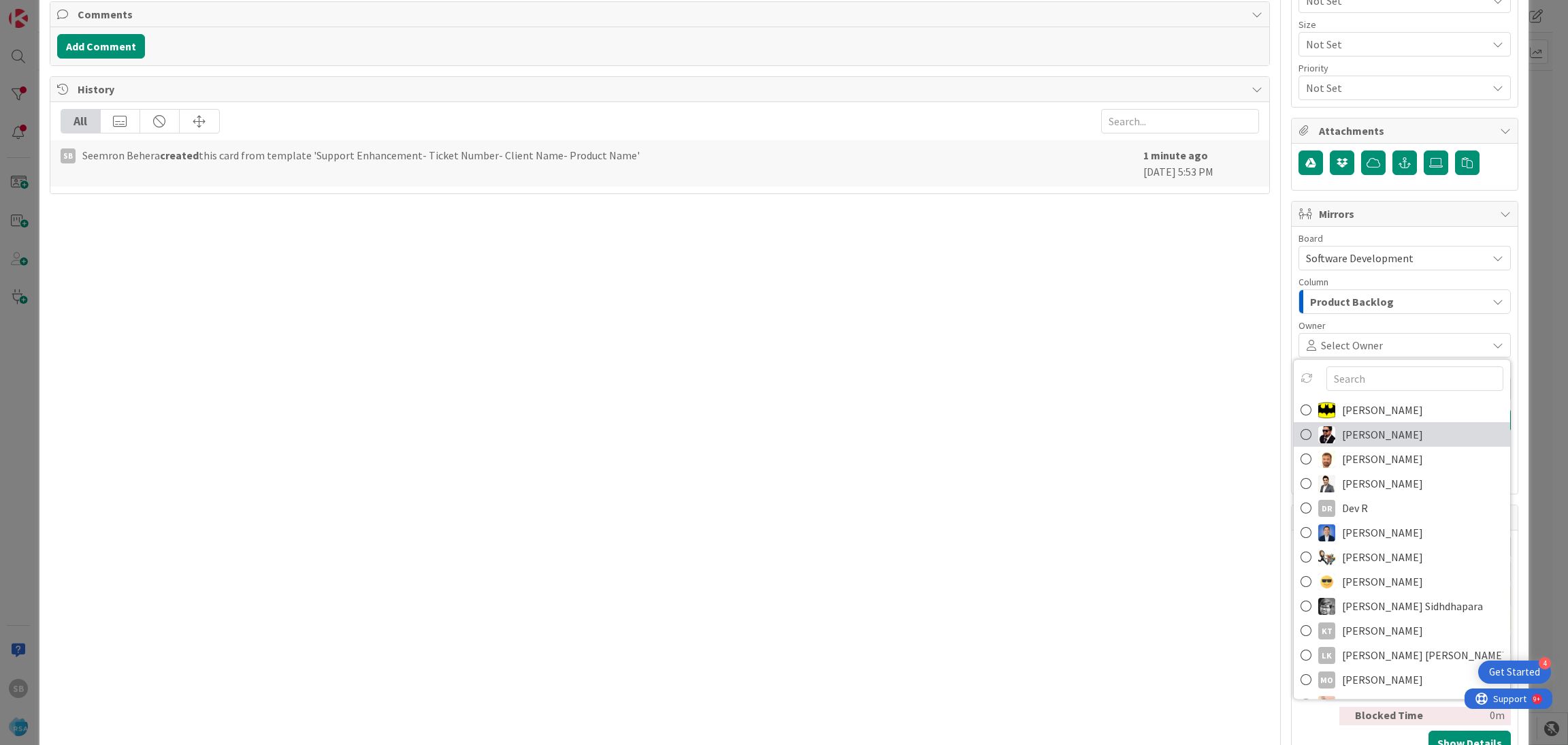
click at [1390, 433] on span "[PERSON_NAME]" at bounding box center [1383, 434] width 81 height 21
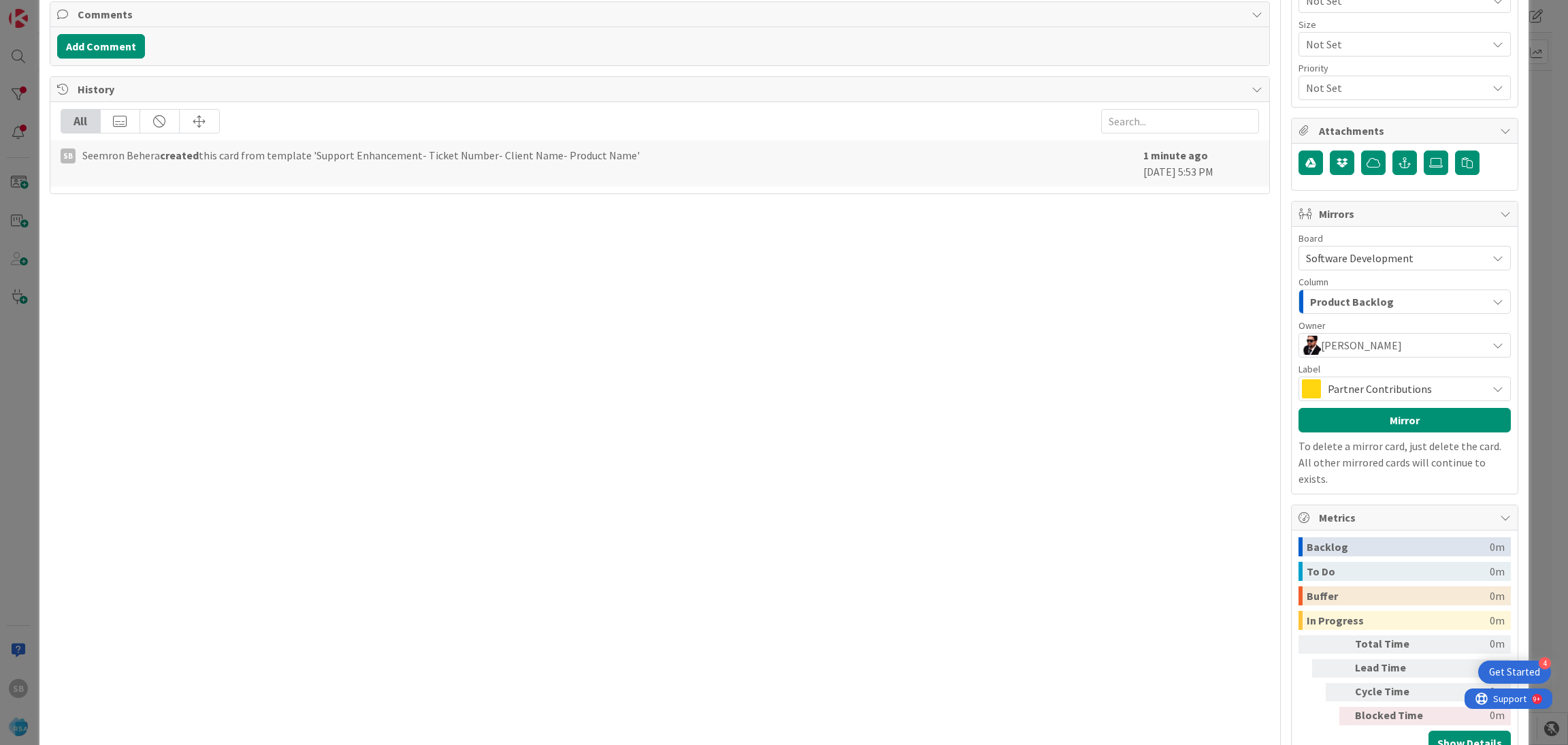
click at [1388, 394] on span "Partner Contributions" at bounding box center [1405, 388] width 153 height 19
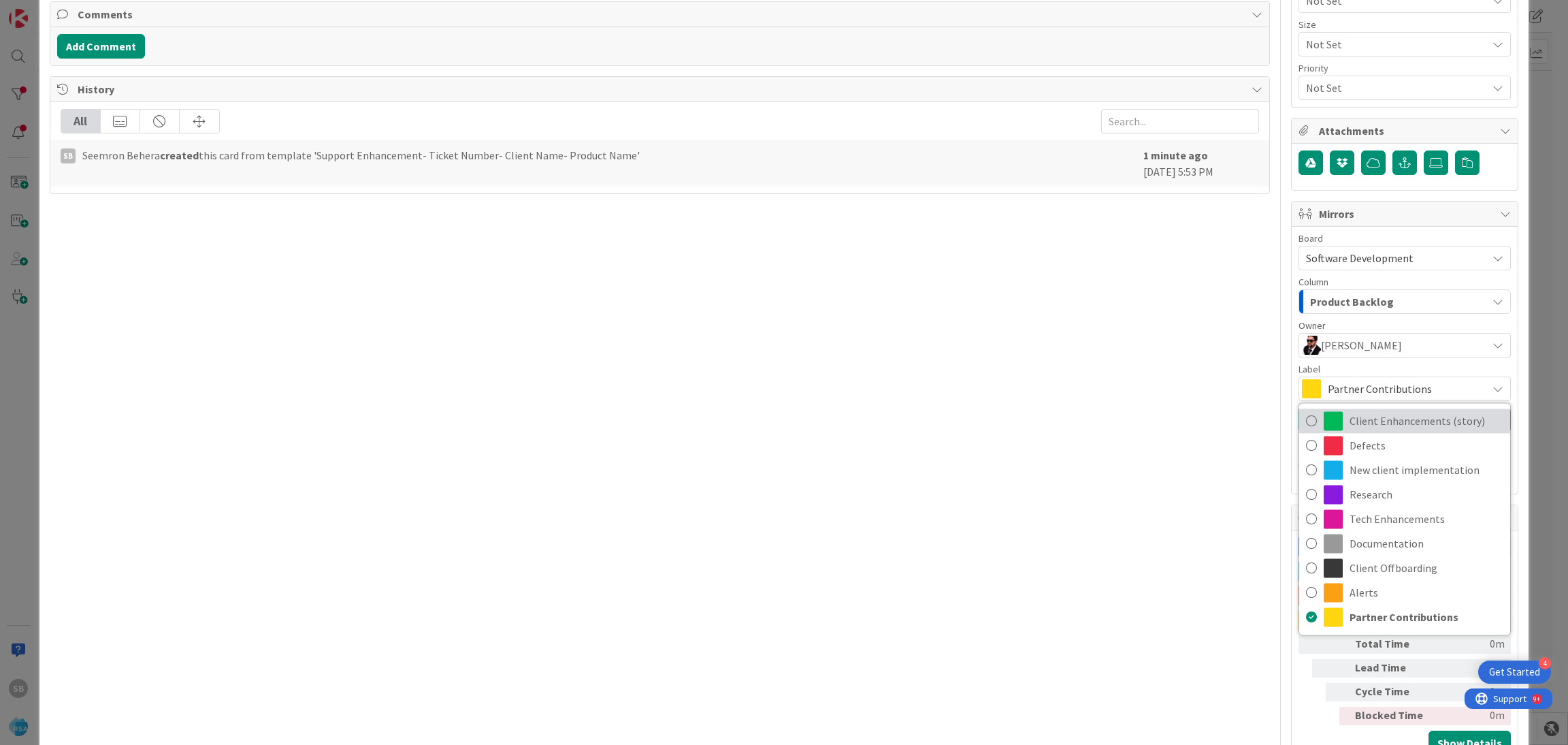
click at [1378, 425] on span "Client Enhancements (story)" at bounding box center [1426, 420] width 153 height 21
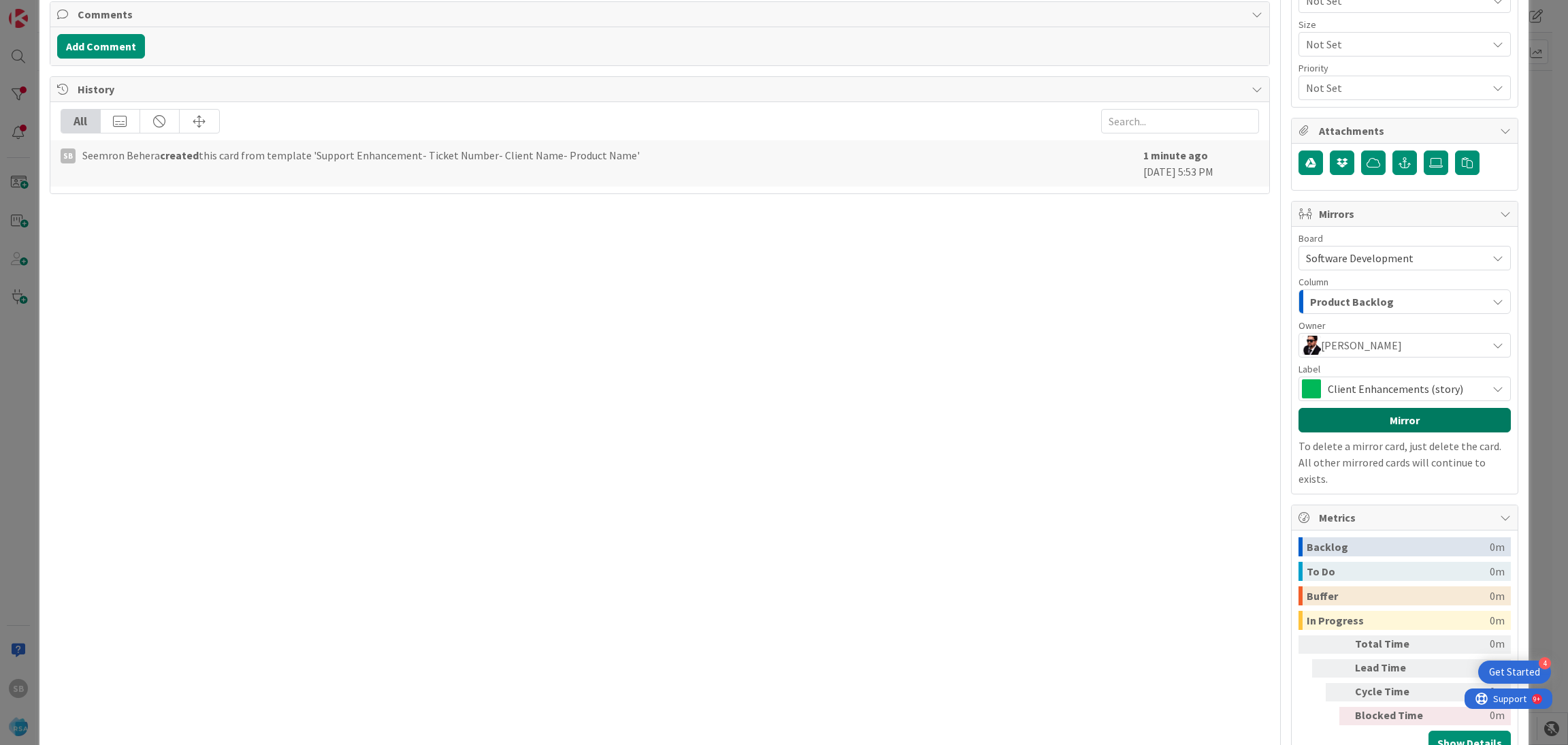
click at [1378, 425] on button "Mirror" at bounding box center [1405, 419] width 213 height 24
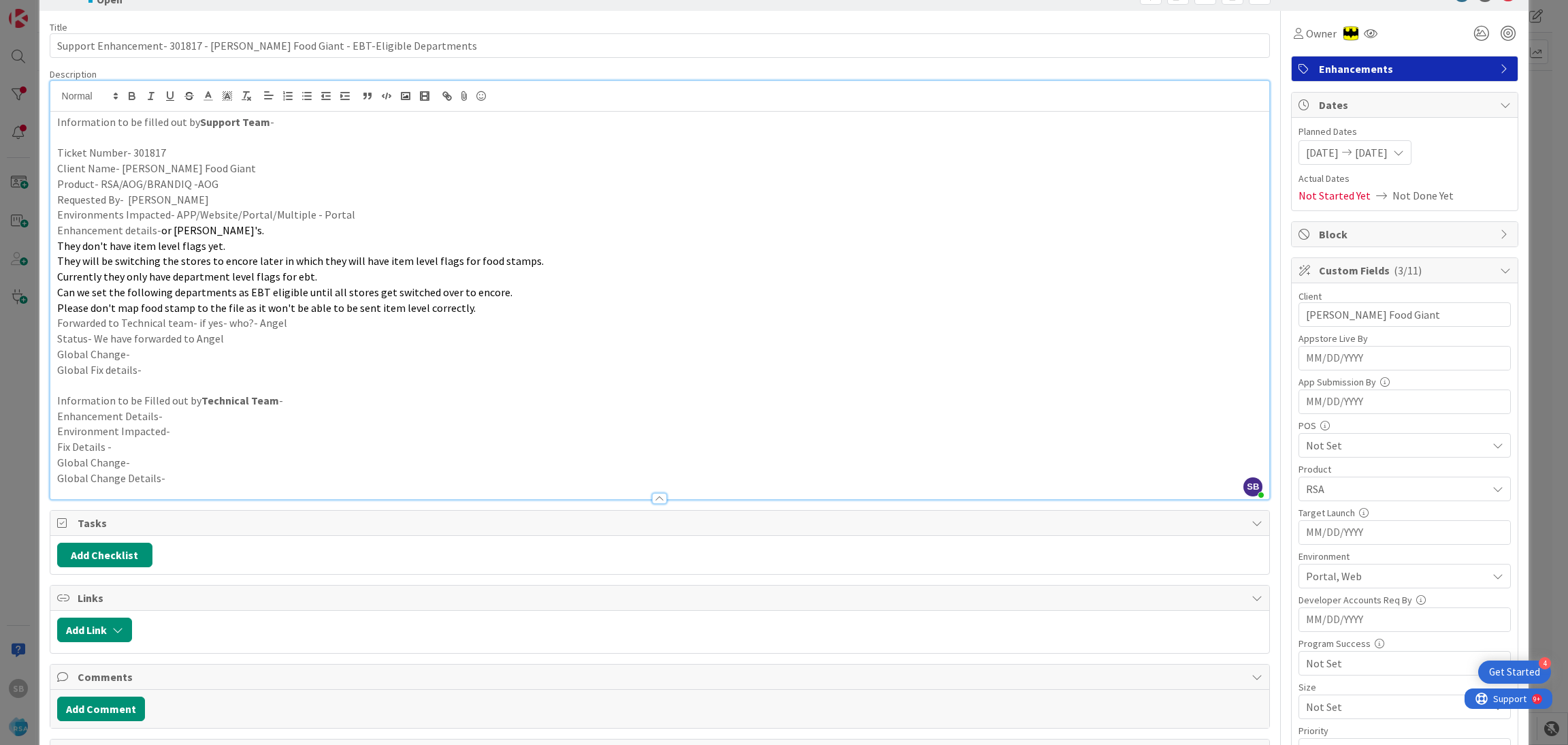
scroll to position [0, 0]
